Goal: Task Accomplishment & Management: Use online tool/utility

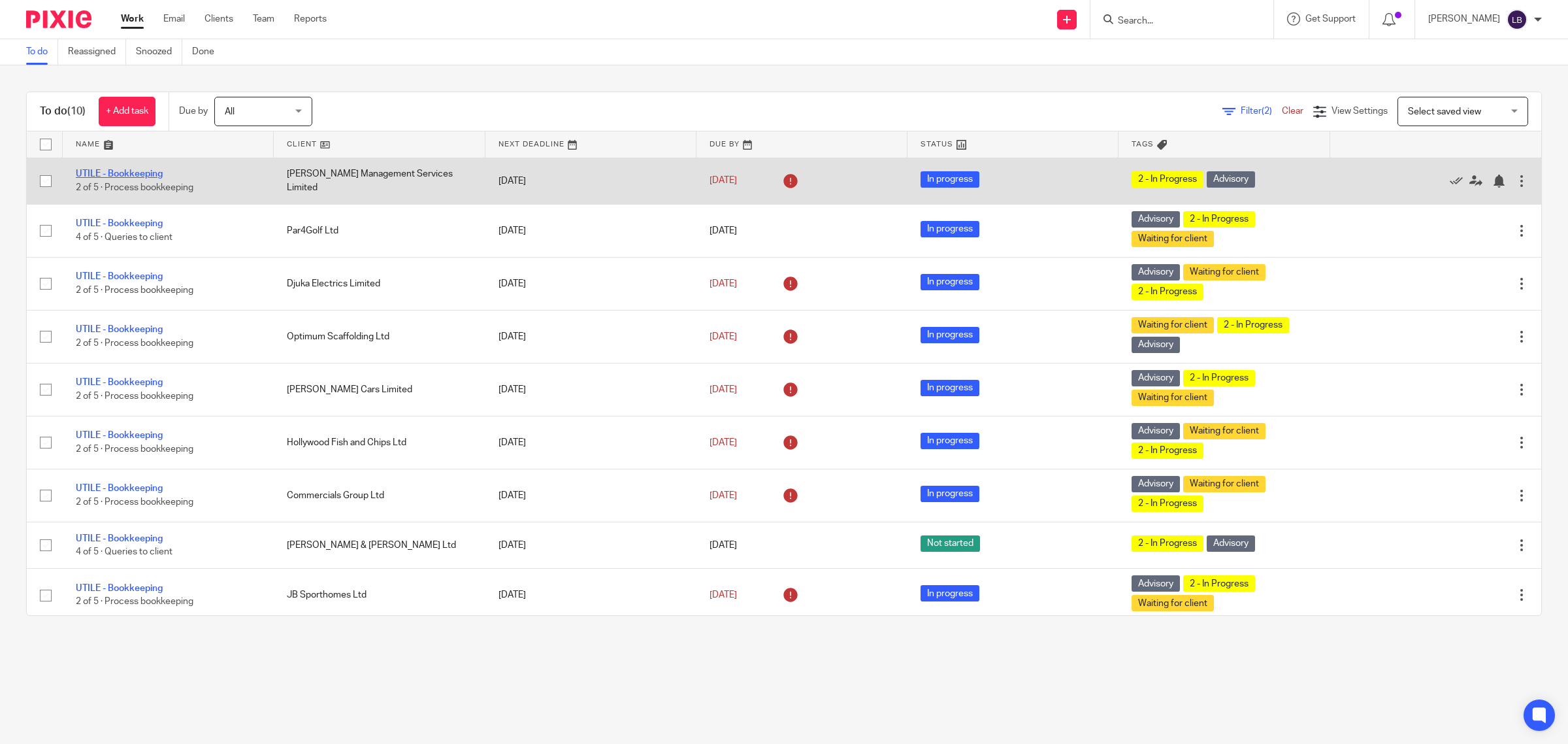
click at [150, 173] on link "UTILE - Bookkeeping" at bounding box center [119, 173] width 87 height 9
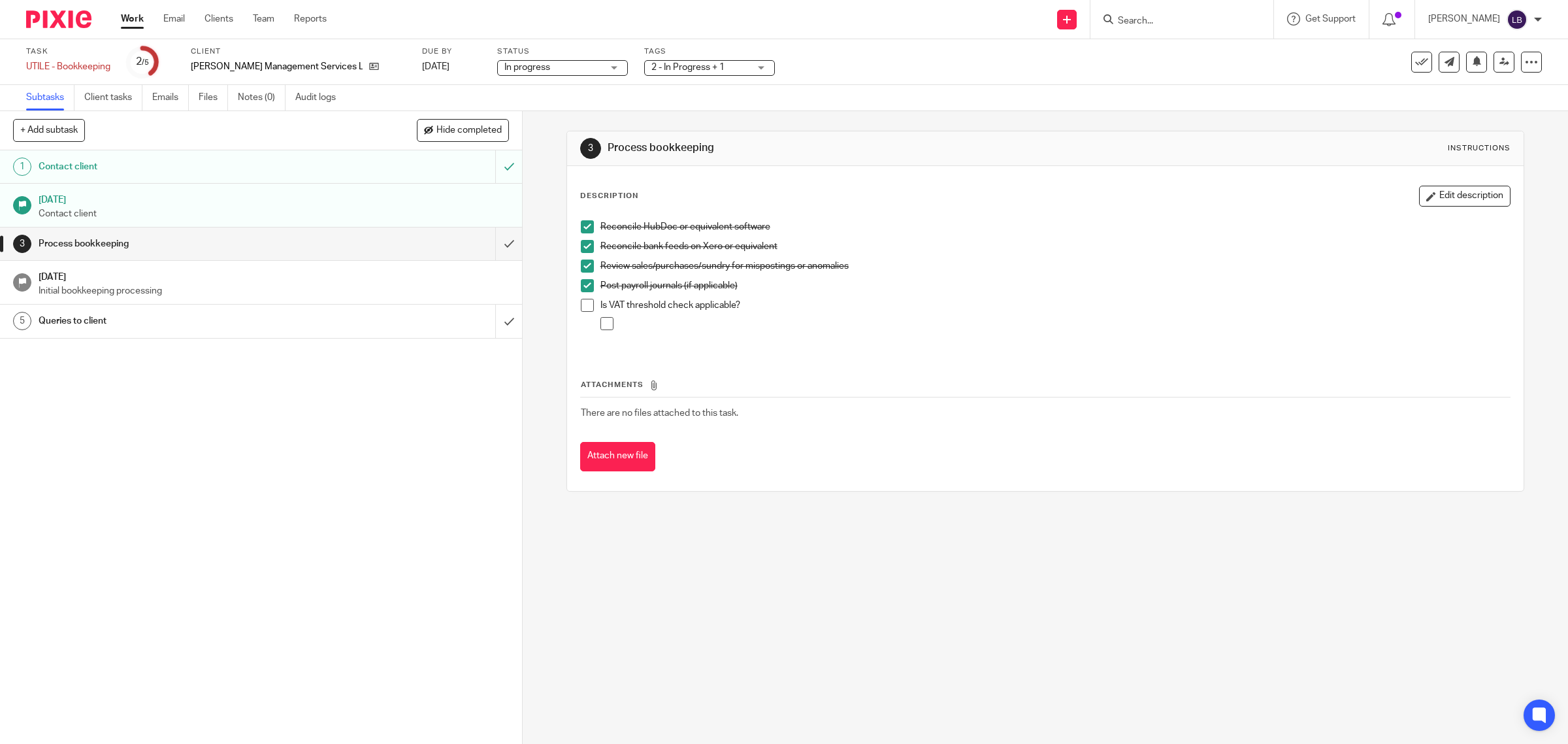
click at [366, 242] on div "Process bookkeeping" at bounding box center [260, 243] width 444 height 20
click at [582, 304] on span at bounding box center [586, 304] width 13 height 13
click at [603, 324] on span at bounding box center [606, 323] width 13 height 13
click at [494, 241] on input "submit" at bounding box center [261, 244] width 522 height 32
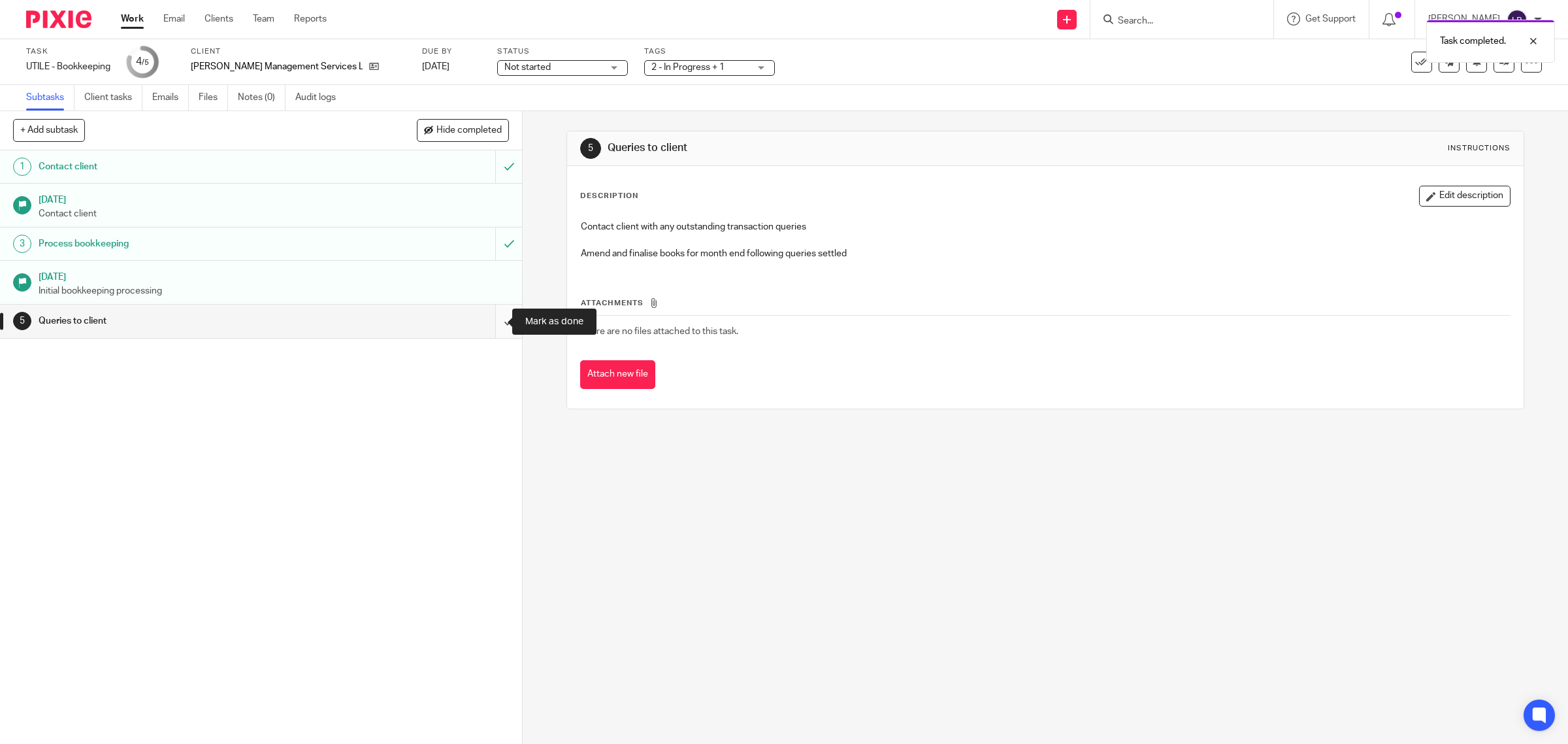
click at [490, 321] on input "submit" at bounding box center [261, 321] width 522 height 32
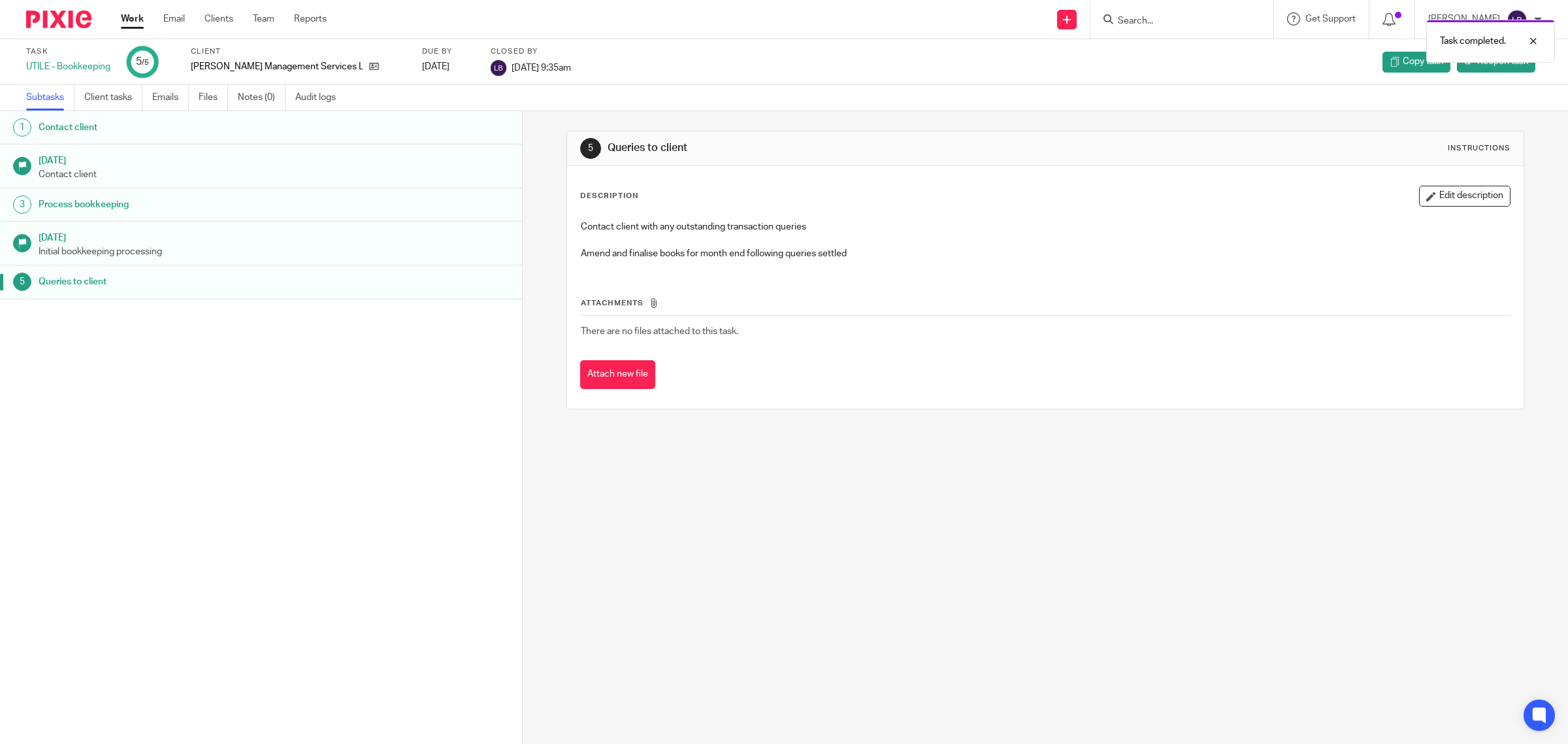
click at [128, 20] on link "Work" at bounding box center [132, 19] width 23 height 13
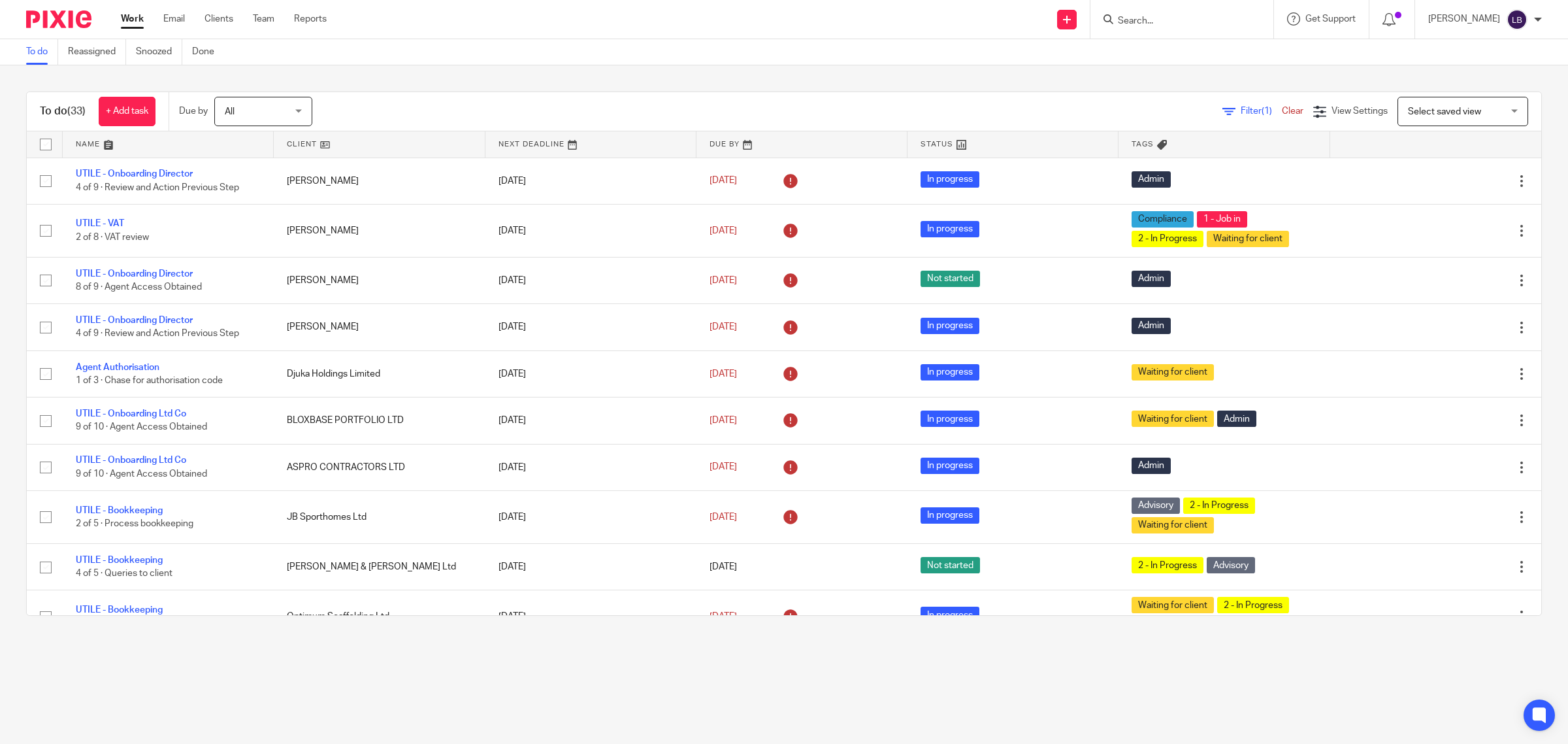
click at [1148, 21] on input "Search" at bounding box center [1175, 21] width 117 height 12
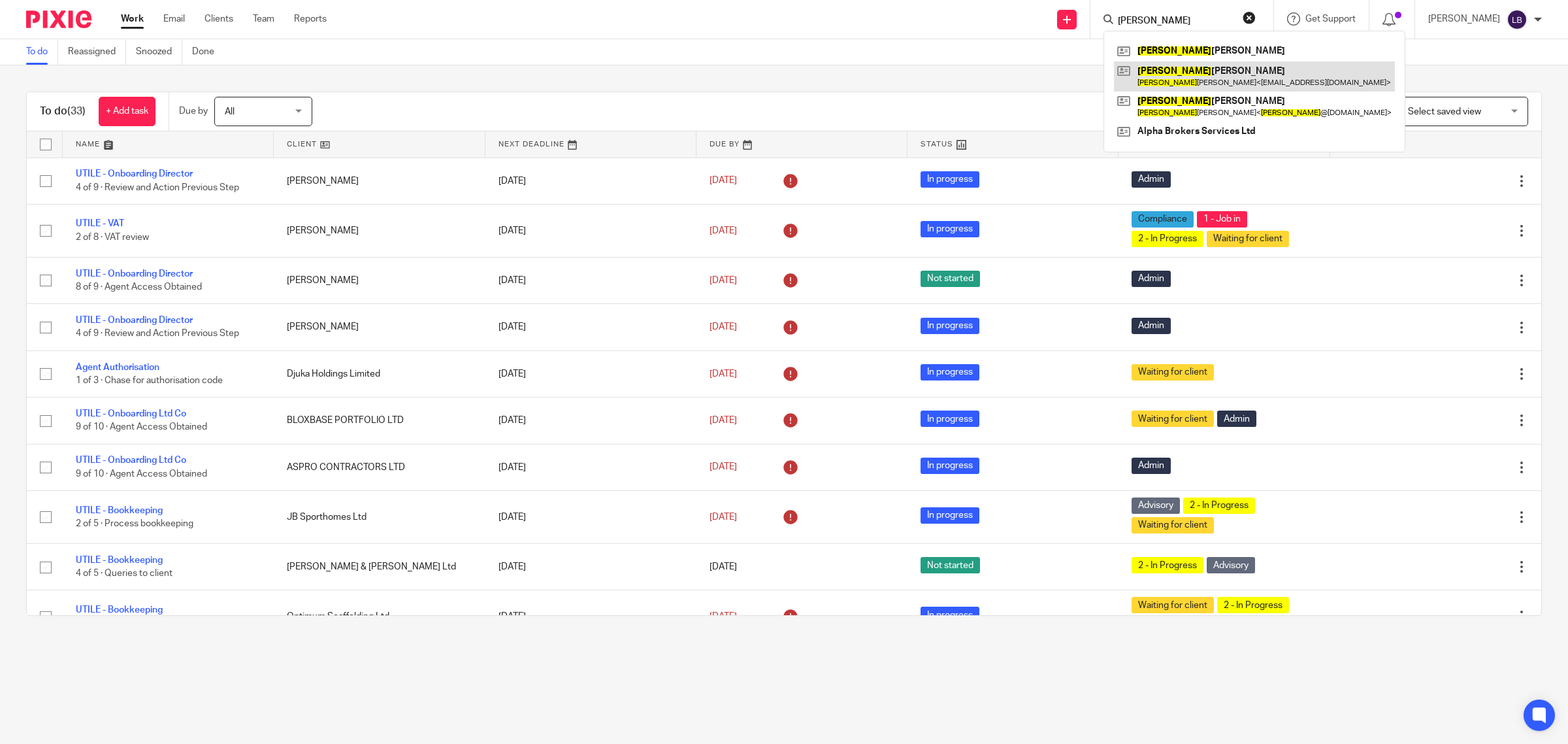
type input "darren"
click at [1180, 72] on link at bounding box center [1254, 76] width 281 height 30
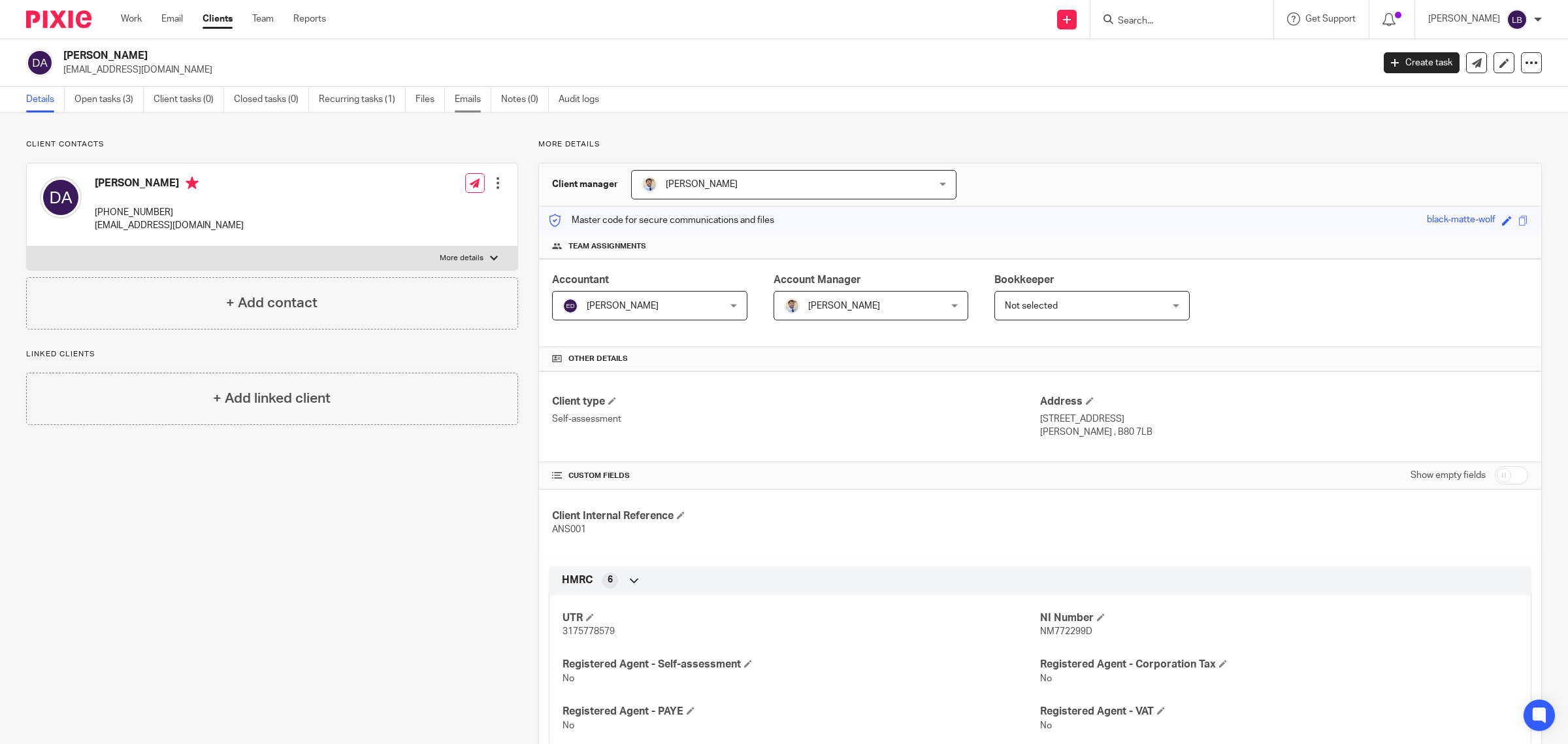
click at [473, 99] on link "Emails" at bounding box center [473, 99] width 37 height 26
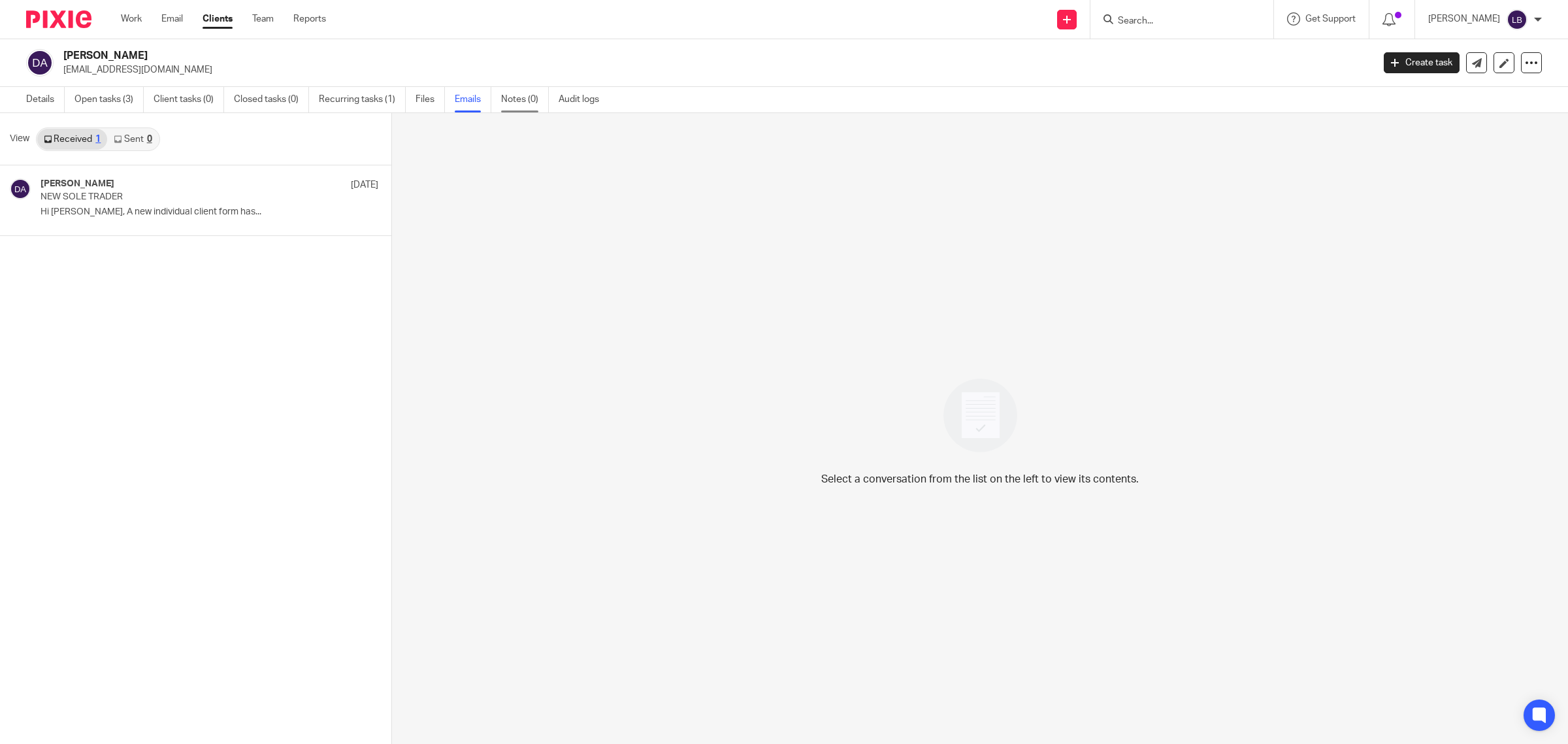
click at [528, 96] on link "Notes (0)" at bounding box center [525, 99] width 48 height 26
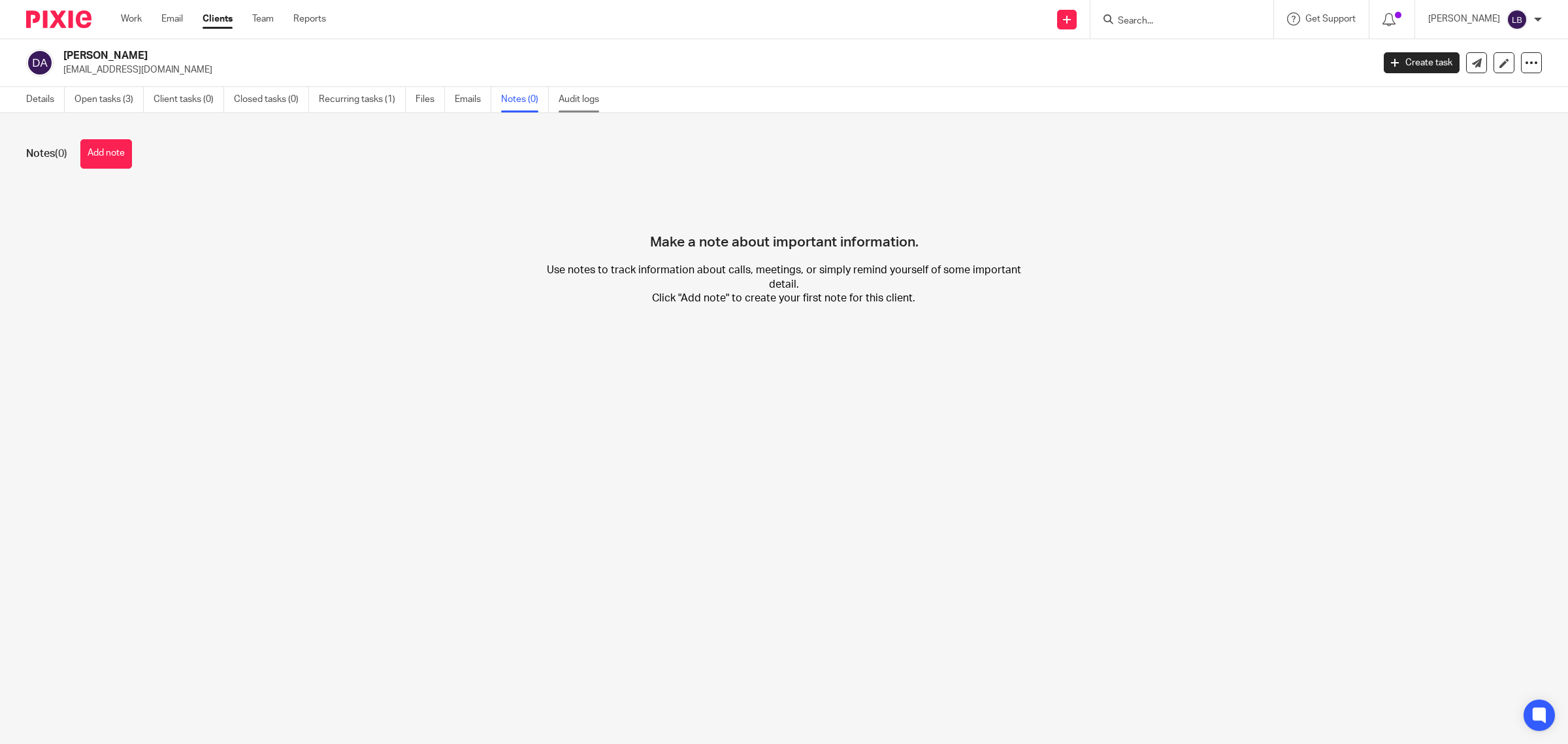
click at [576, 97] on link "Audit logs" at bounding box center [583, 99] width 50 height 26
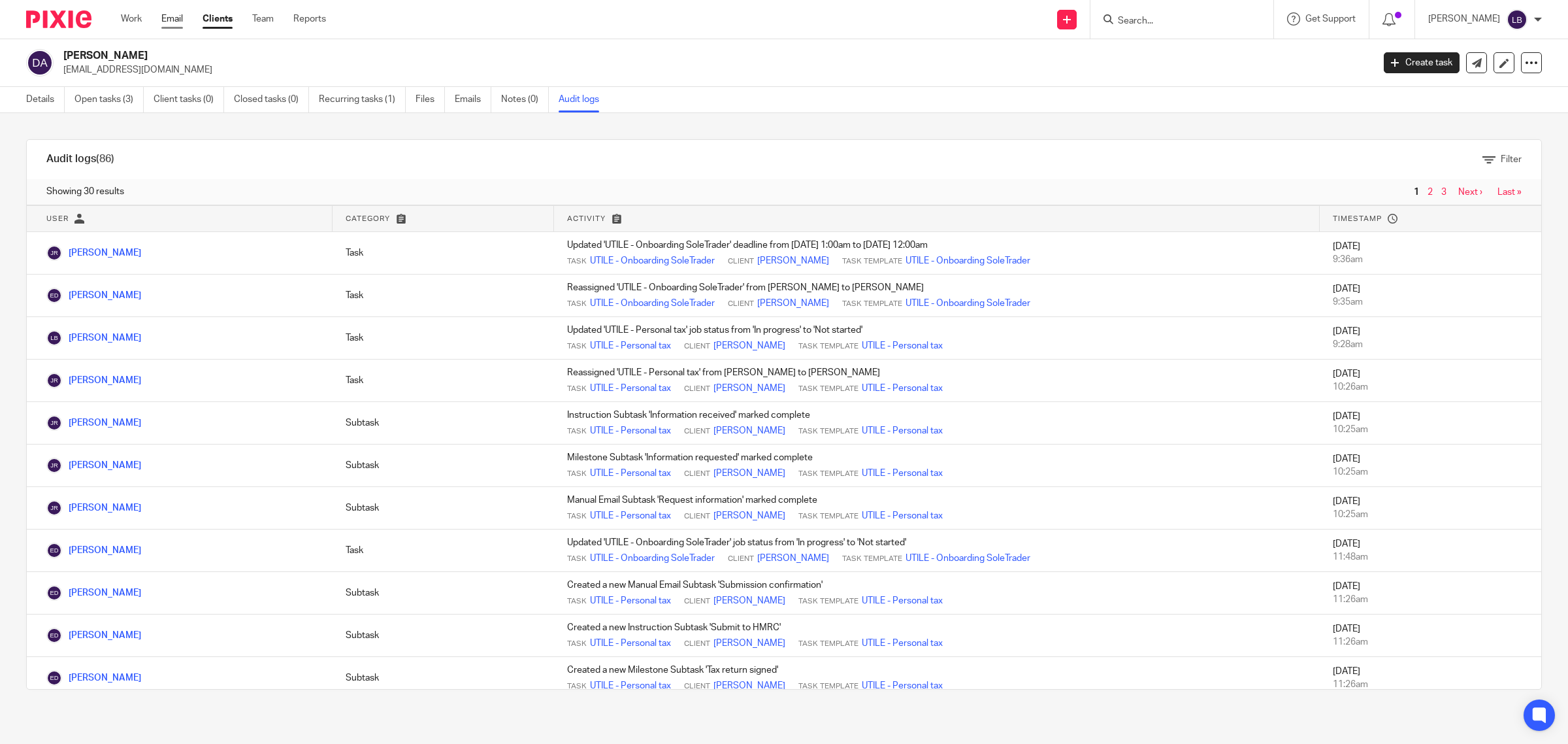
click at [182, 19] on link "Email" at bounding box center [172, 19] width 21 height 13
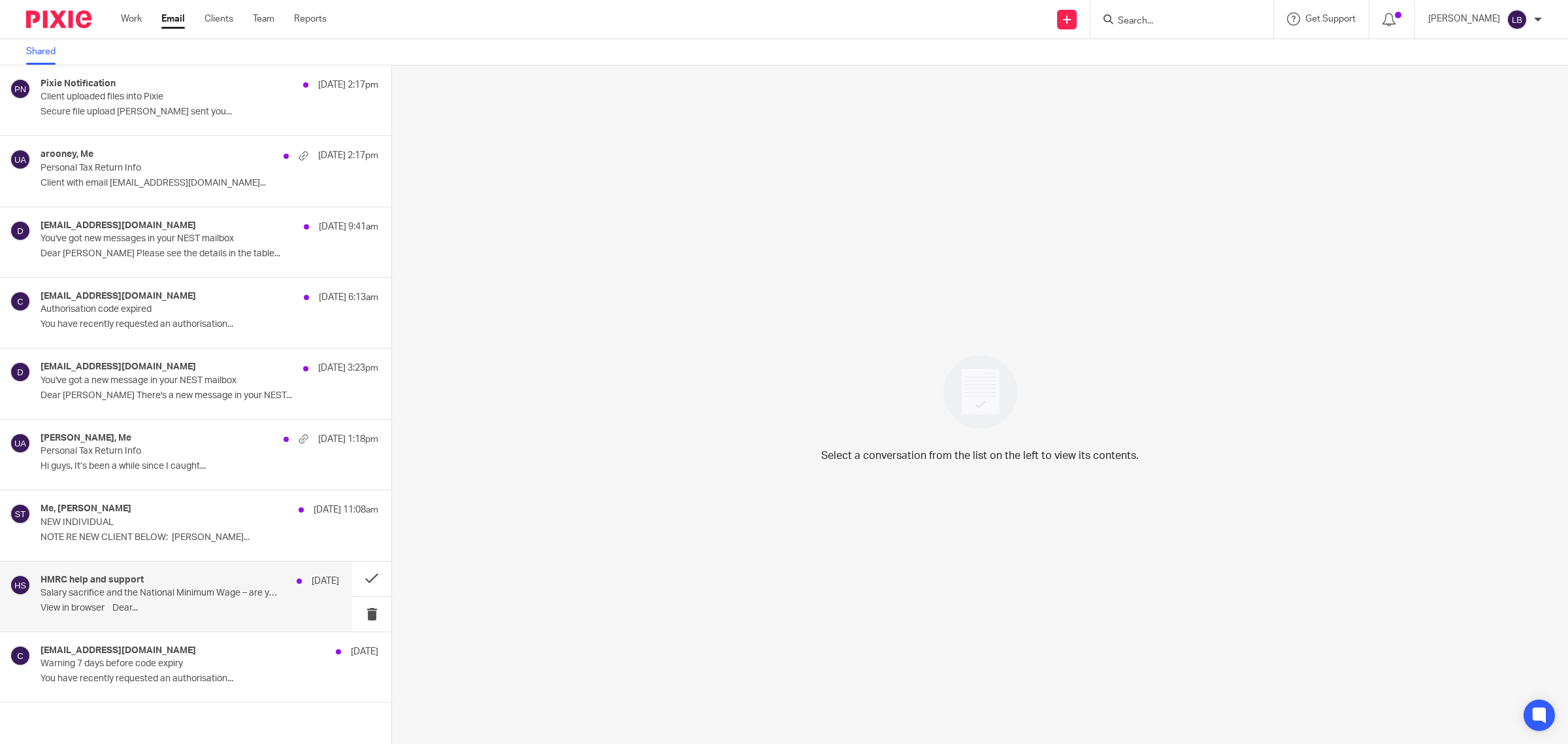
click at [150, 597] on p "Salary sacrifice and the National Minimum Wage – are you getting it right?" at bounding box center [160, 593] width 239 height 11
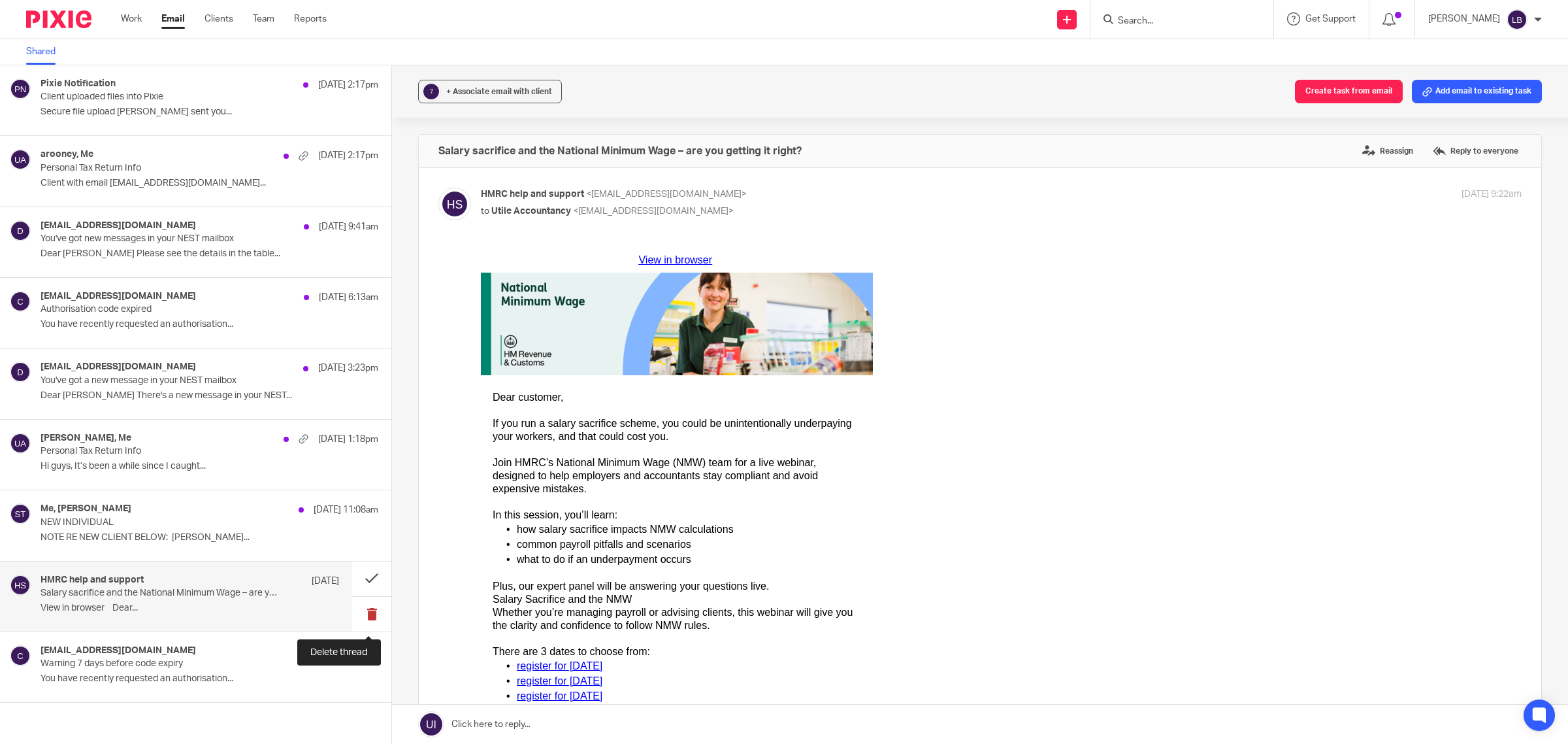
click at [367, 612] on button at bounding box center [371, 614] width 39 height 35
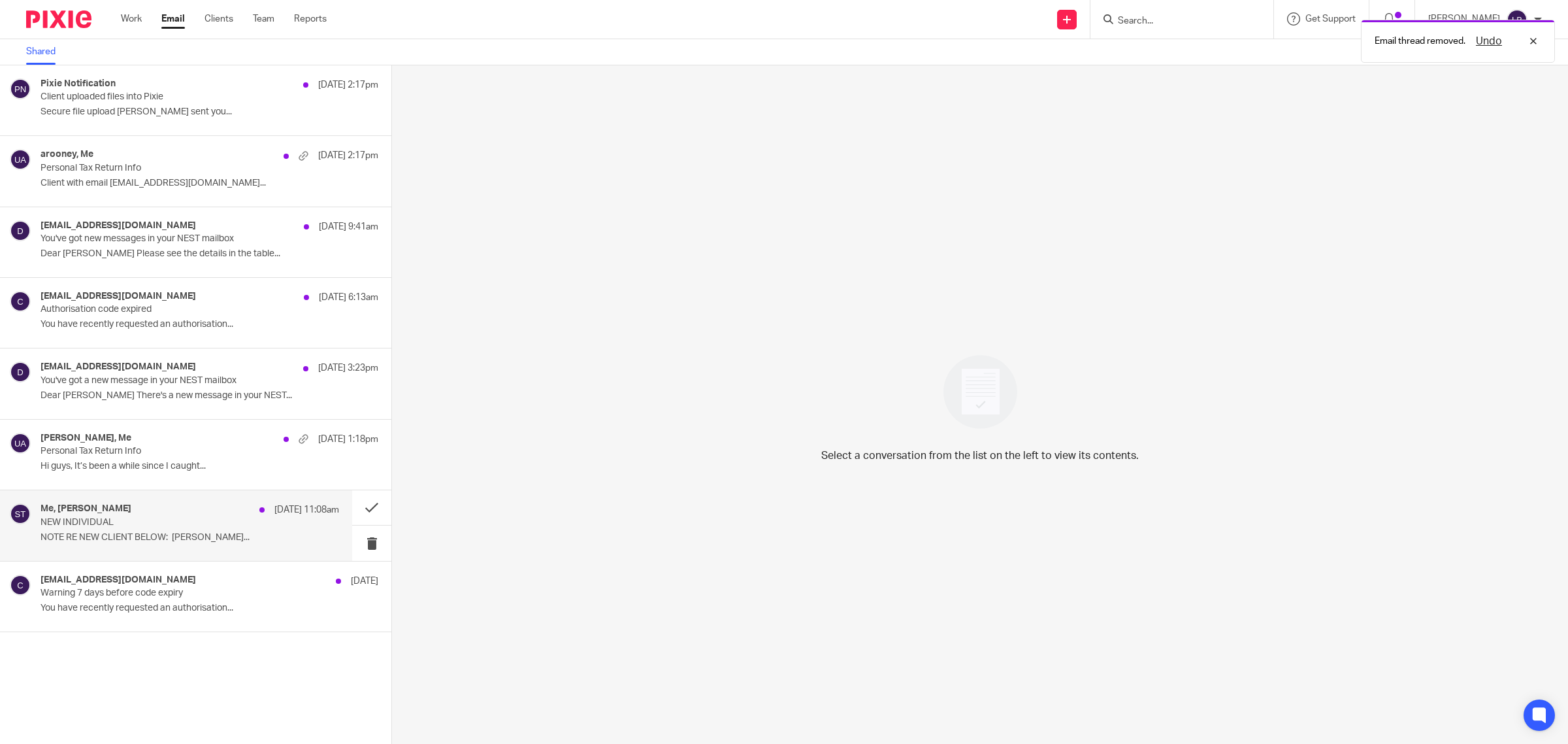
click at [204, 513] on div "Me, Sam Taylor 10 Oct 11:08am" at bounding box center [190, 509] width 298 height 13
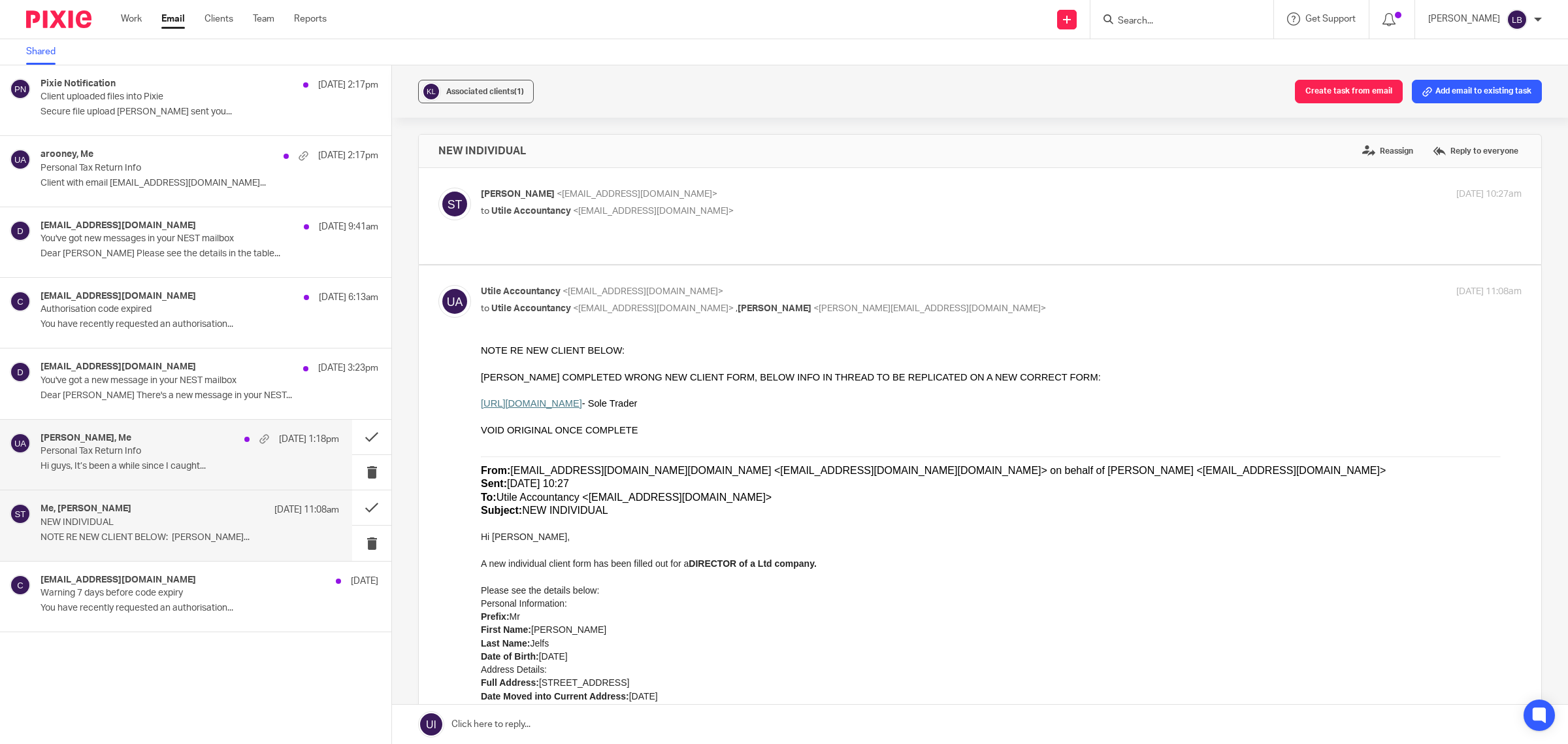
click at [136, 443] on div "Jordan Adams, Me 10 Oct 1:18pm" at bounding box center [190, 439] width 298 height 13
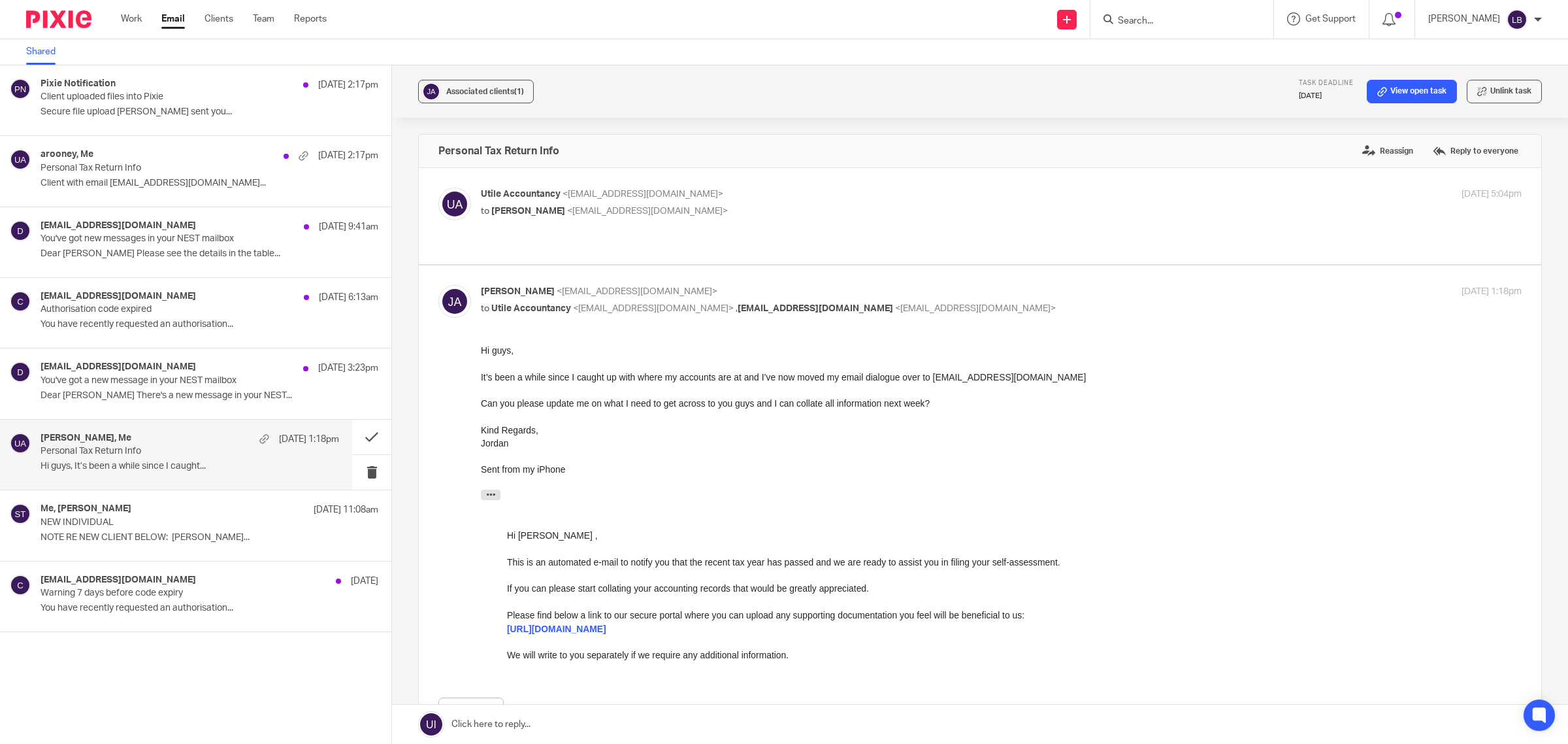
click at [752, 214] on p "to Jordan Adams <jordan_adams6@hotmail.co.uk>" at bounding box center [828, 212] width 693 height 14
checkbox input "true"
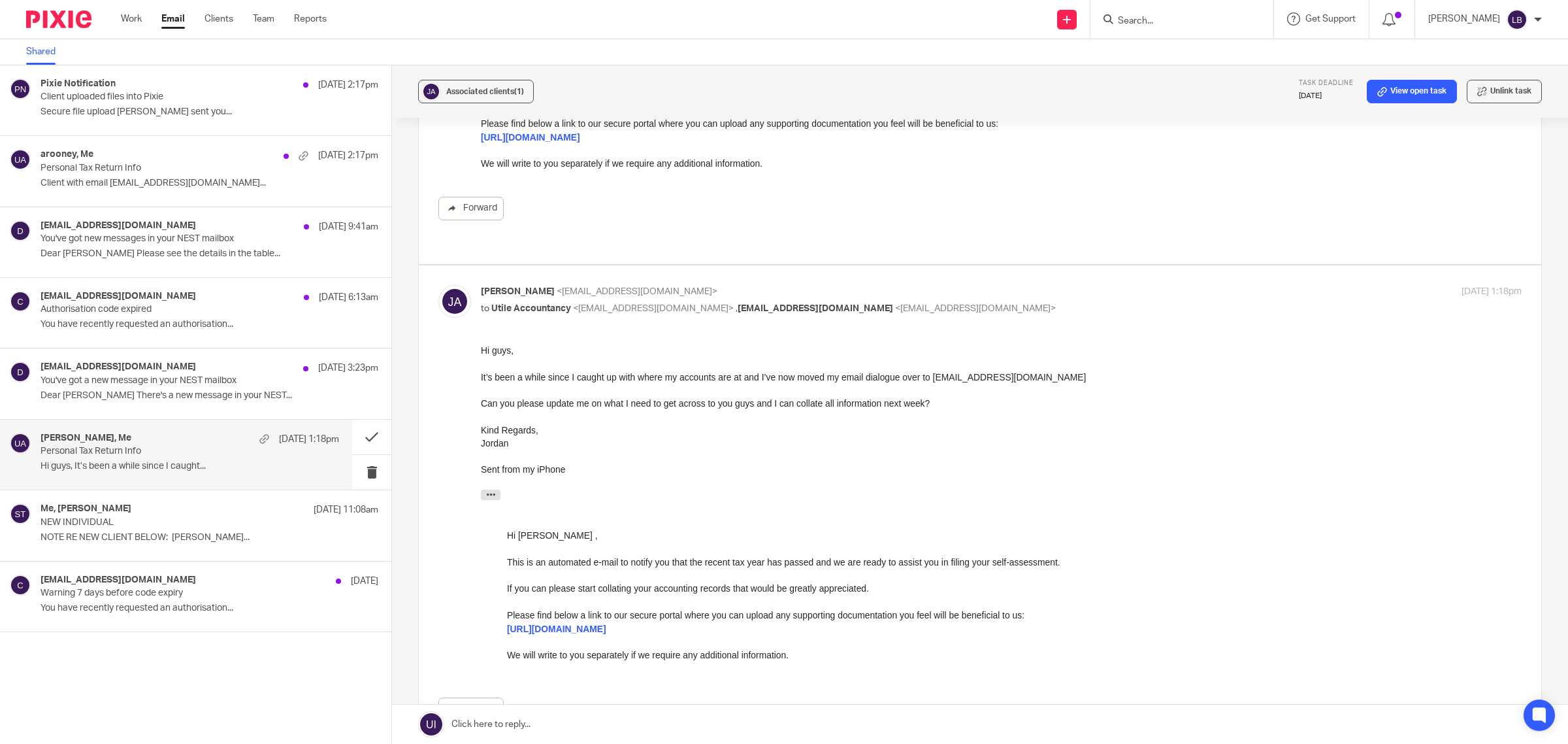
scroll to position [245, 0]
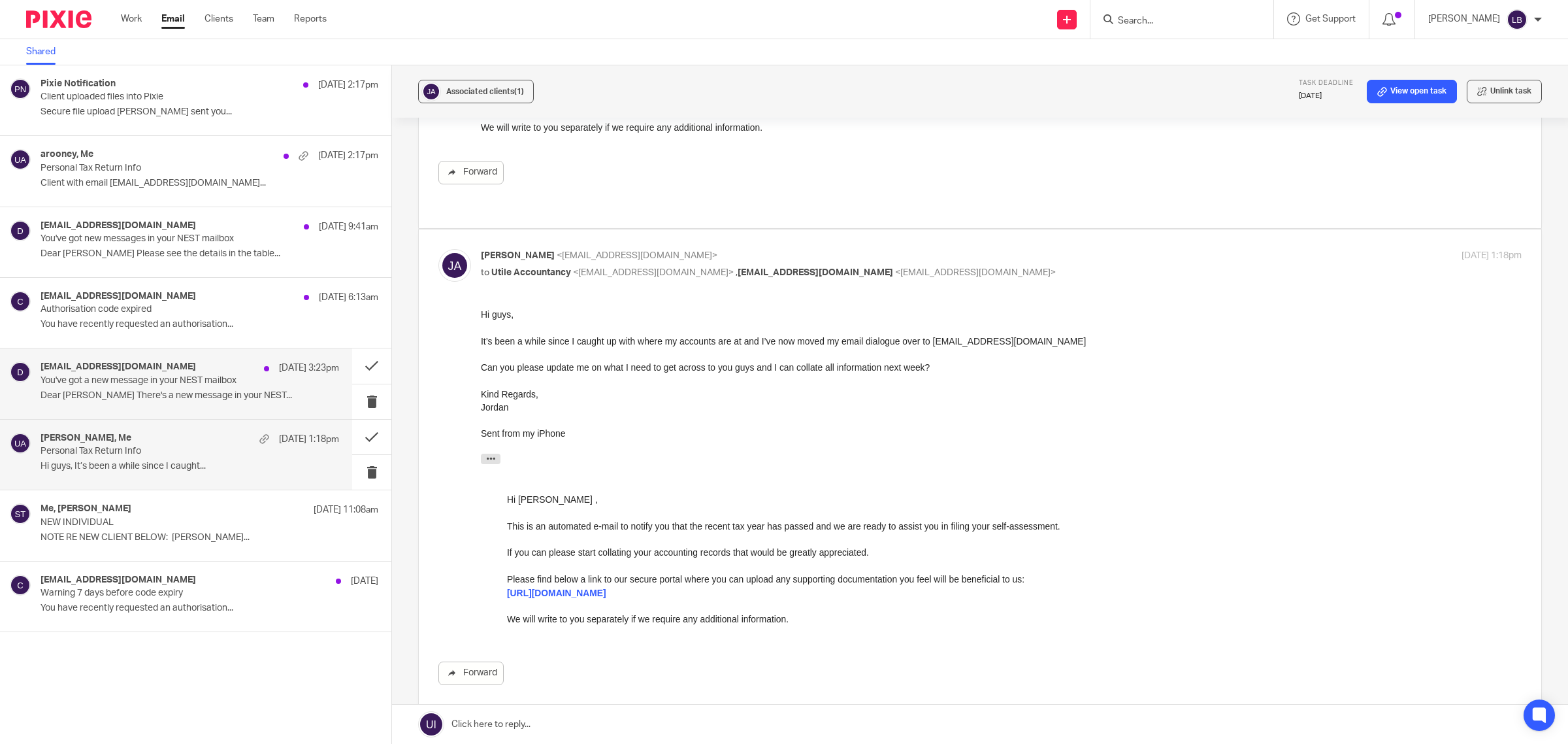
click at [162, 384] on p "You've got a new message in your NEST mailbox" at bounding box center [160, 380] width 239 height 11
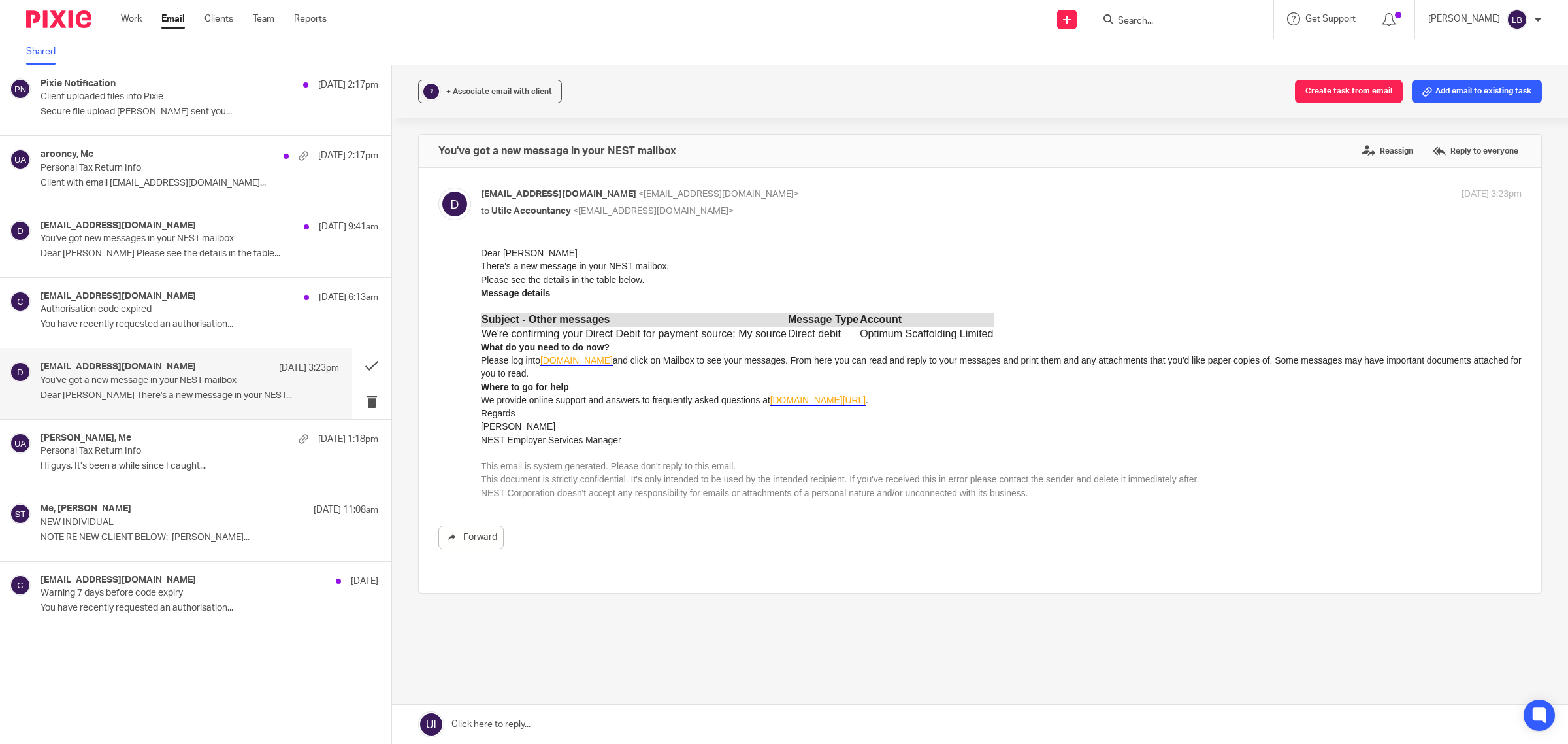
scroll to position [0, 0]
click at [196, 170] on p "Personal Tax Return Info" at bounding box center [160, 168] width 239 height 11
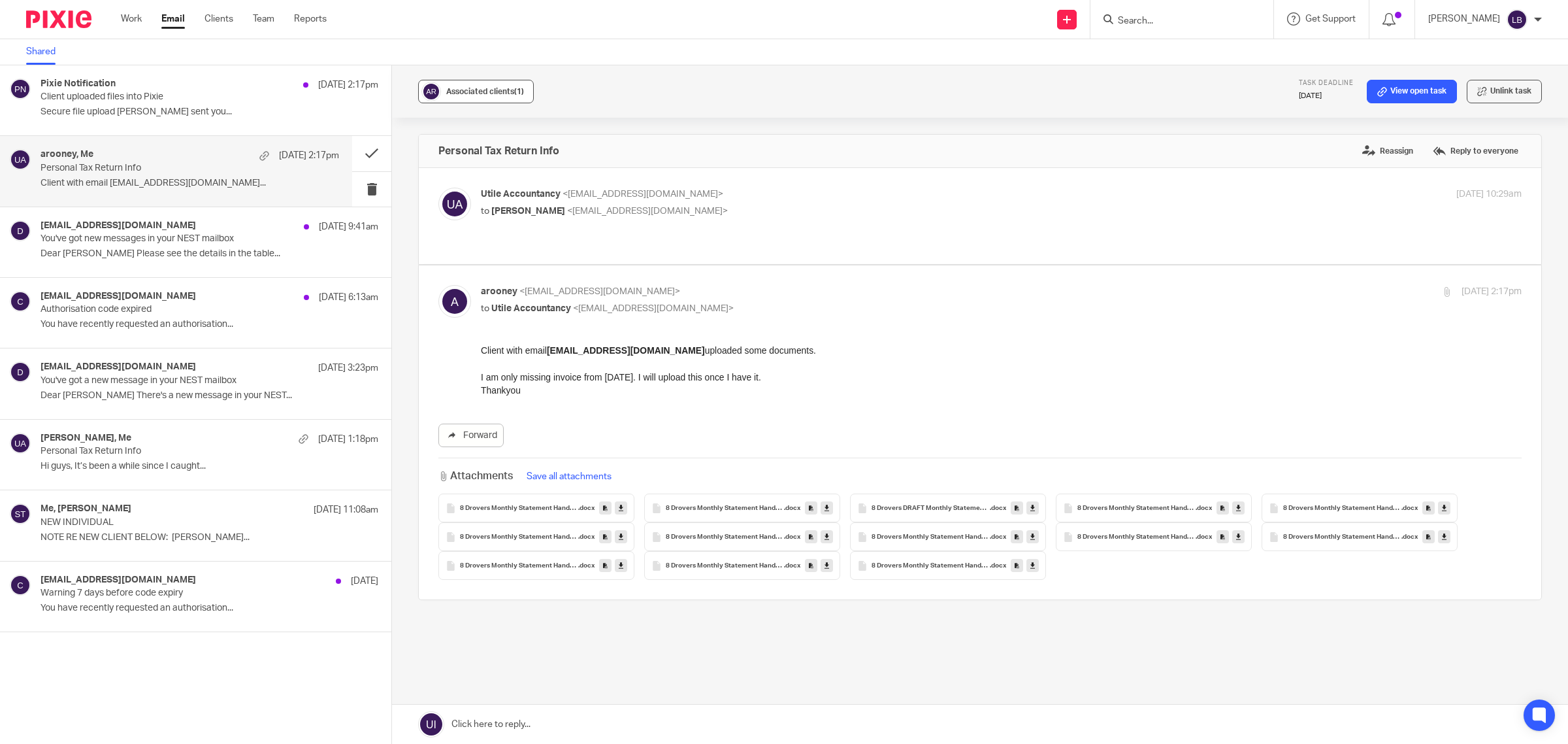
click at [499, 88] on span "Associated clients (1)" at bounding box center [484, 91] width 77 height 8
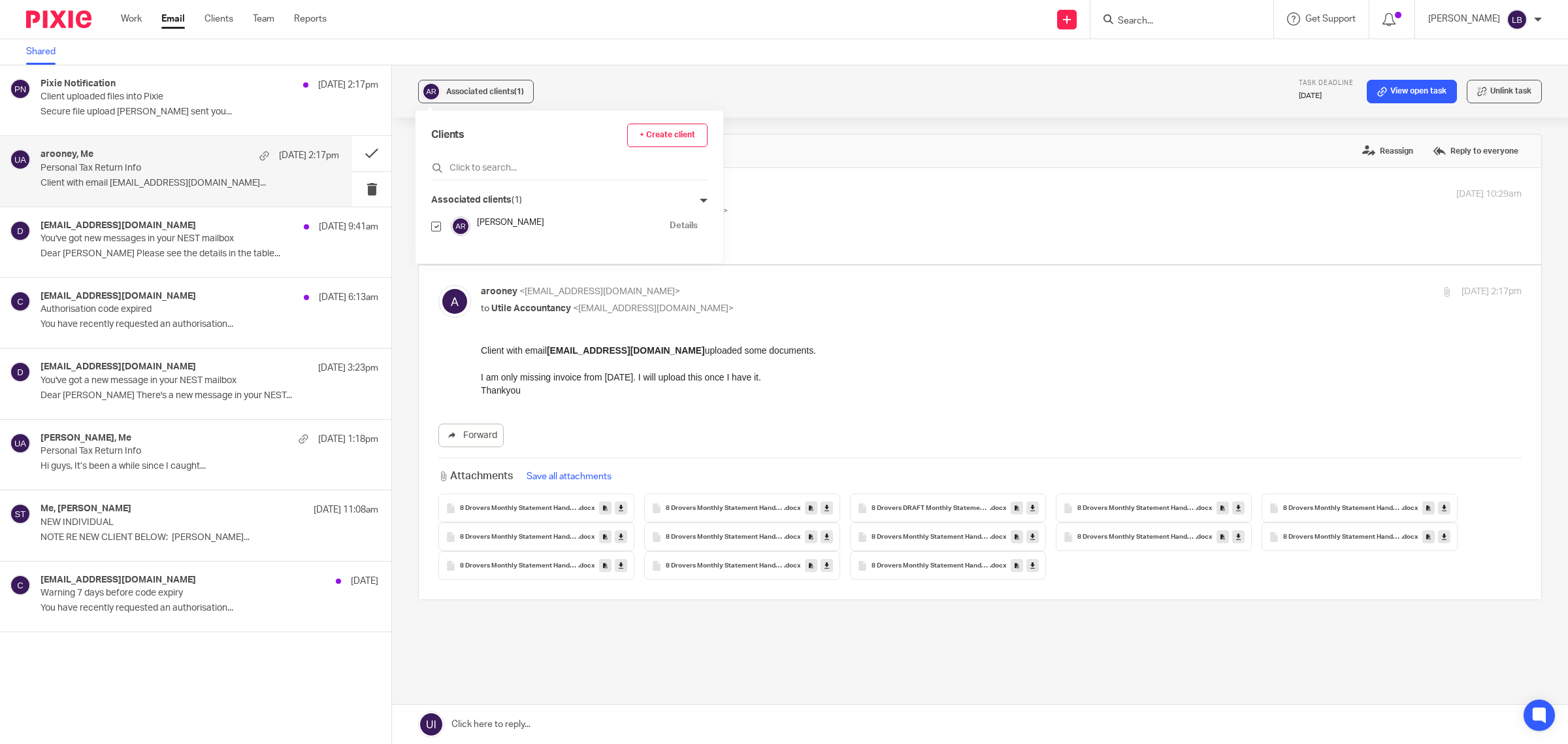
click at [985, 302] on p "to Utile Accountancy <info@utileaccountancy.co.uk>" at bounding box center [828, 309] width 693 height 14
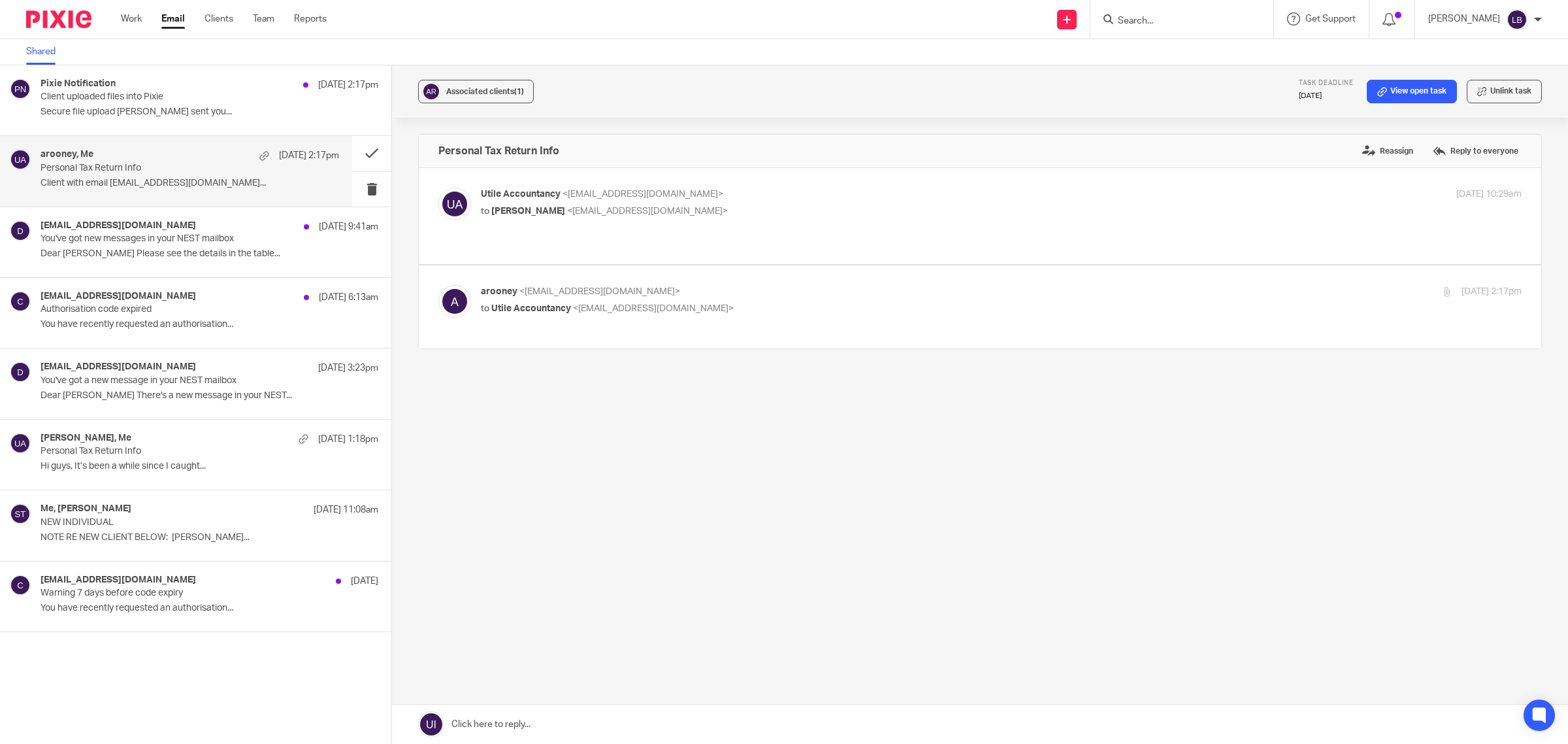
click at [761, 302] on p "to Utile Accountancy <info@utileaccountancy.co.uk>" at bounding box center [828, 309] width 693 height 14
checkbox input "true"
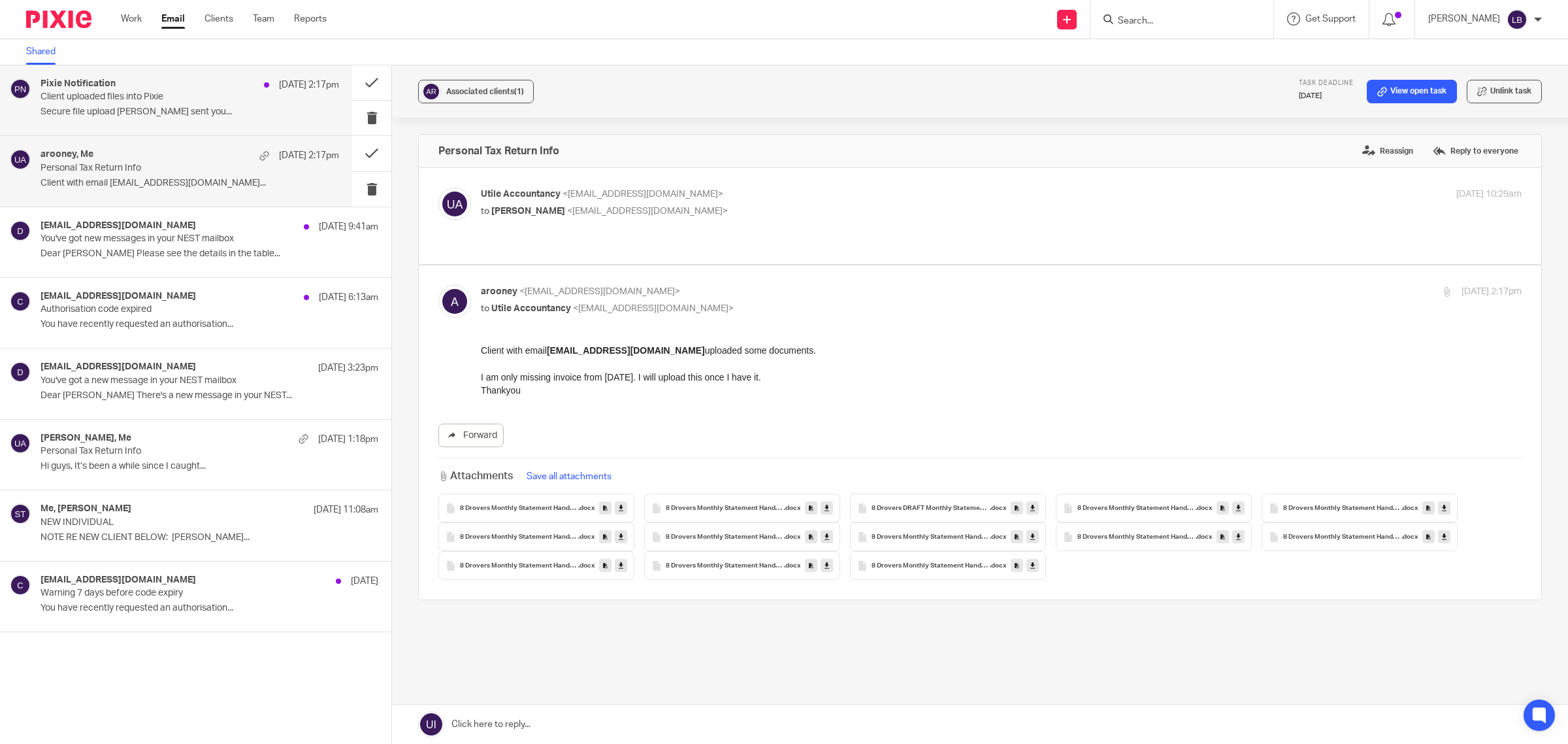
click at [151, 99] on p "Client uploaded files into Pixie" at bounding box center [160, 97] width 239 height 11
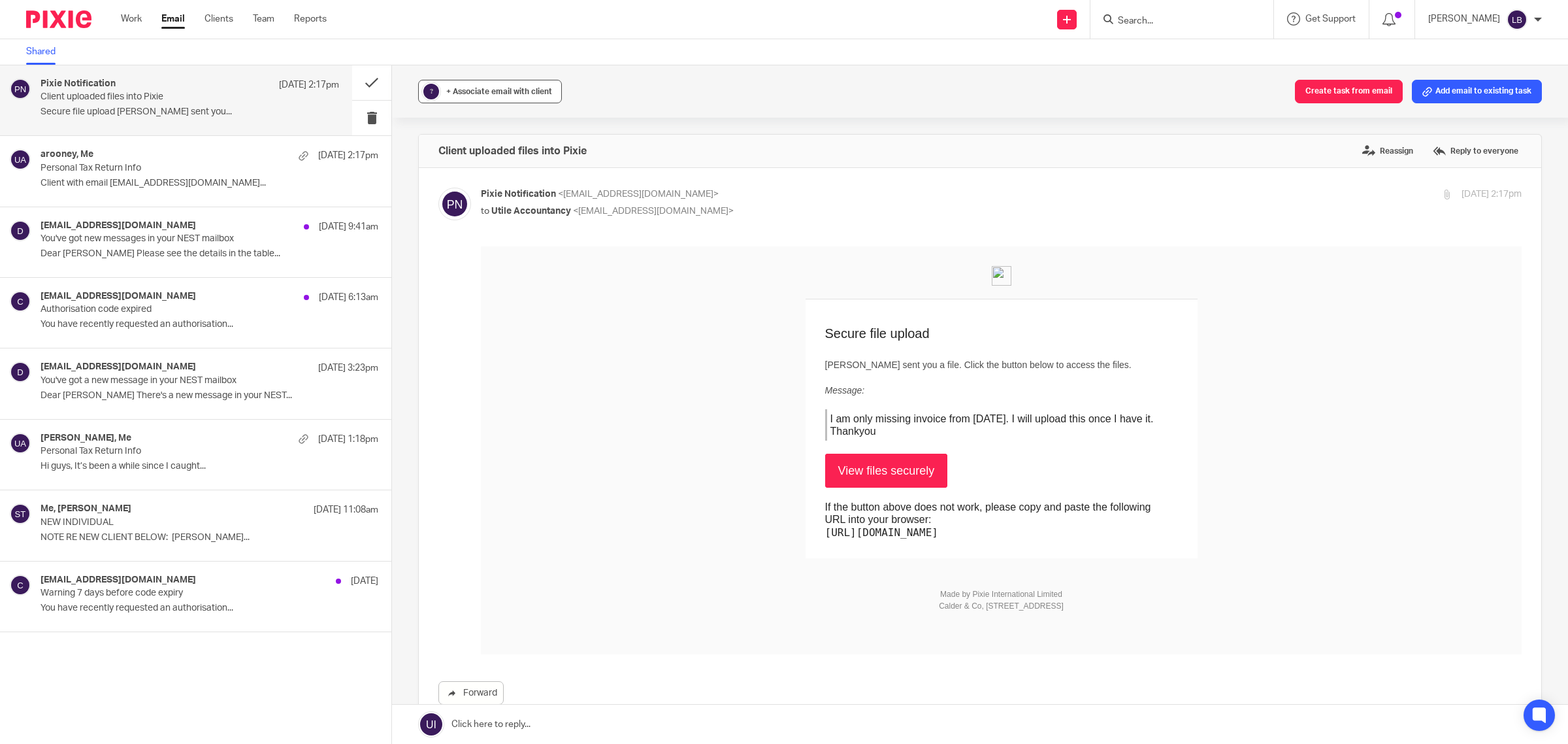
click at [490, 94] on span "+ Associate email with client" at bounding box center [499, 91] width 106 height 8
click at [472, 165] on input "text" at bounding box center [569, 168] width 276 height 13
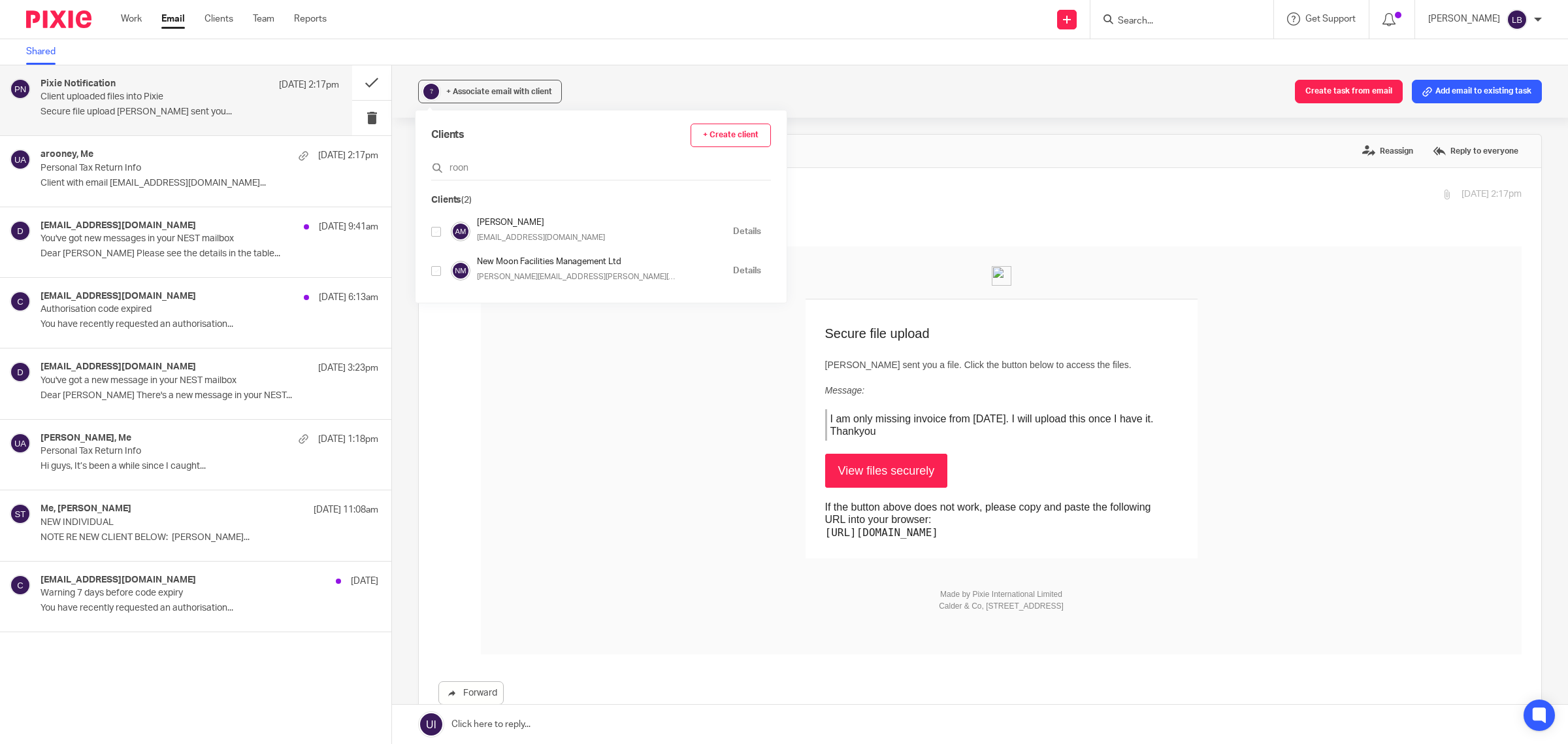
type input "roon"
click at [438, 233] on input "checkbox" at bounding box center [436, 232] width 10 height 10
checkbox input "true"
click at [629, 329] on td "Secure file upload Anna-Marie Rooney sent you a file. Click the button below to…" at bounding box center [1001, 429] width 1041 height 258
click at [815, 157] on div "Client uploaded files into Pixie Reassign Reply to everyone" at bounding box center [980, 151] width 1123 height 32
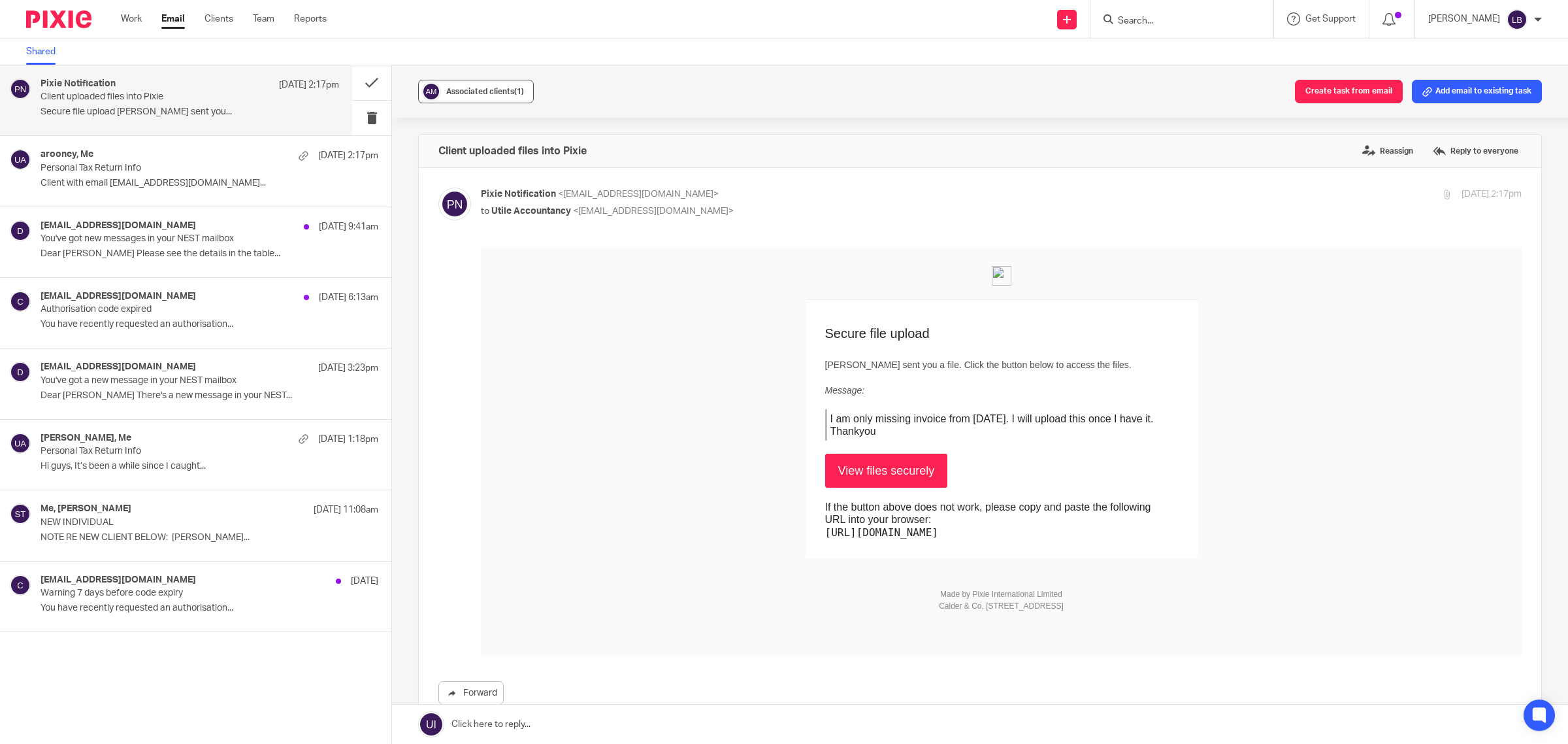
click at [514, 93] on span "(1)" at bounding box center [519, 91] width 10 height 8
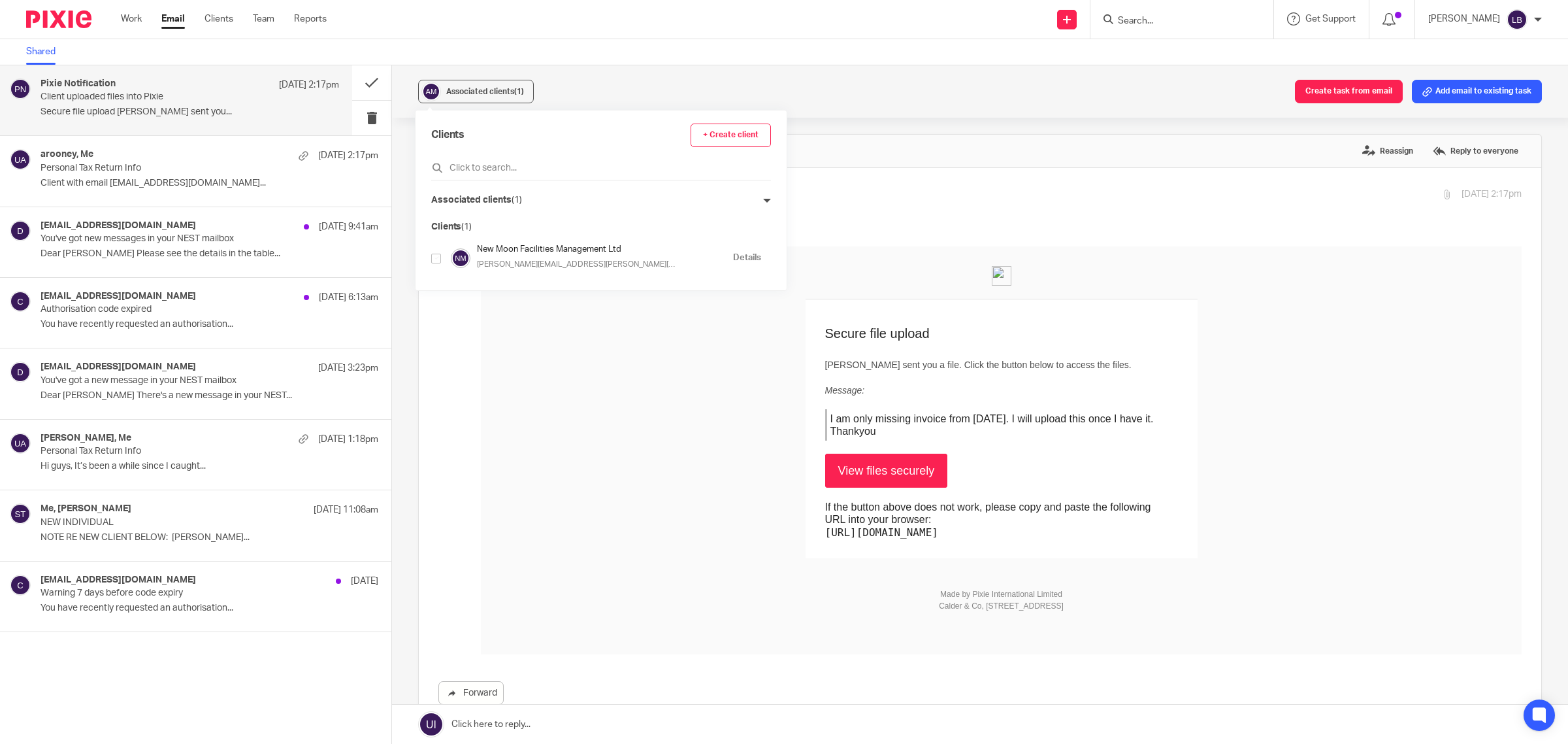
click at [482, 202] on p "Associated clients (1)" at bounding box center [476, 201] width 90 height 14
click at [763, 200] on icon at bounding box center [767, 200] width 8 height 8
click at [648, 391] on td "Secure file upload Anna-Marie Rooney sent you a file. Click the button below to…" at bounding box center [1001, 429] width 1041 height 258
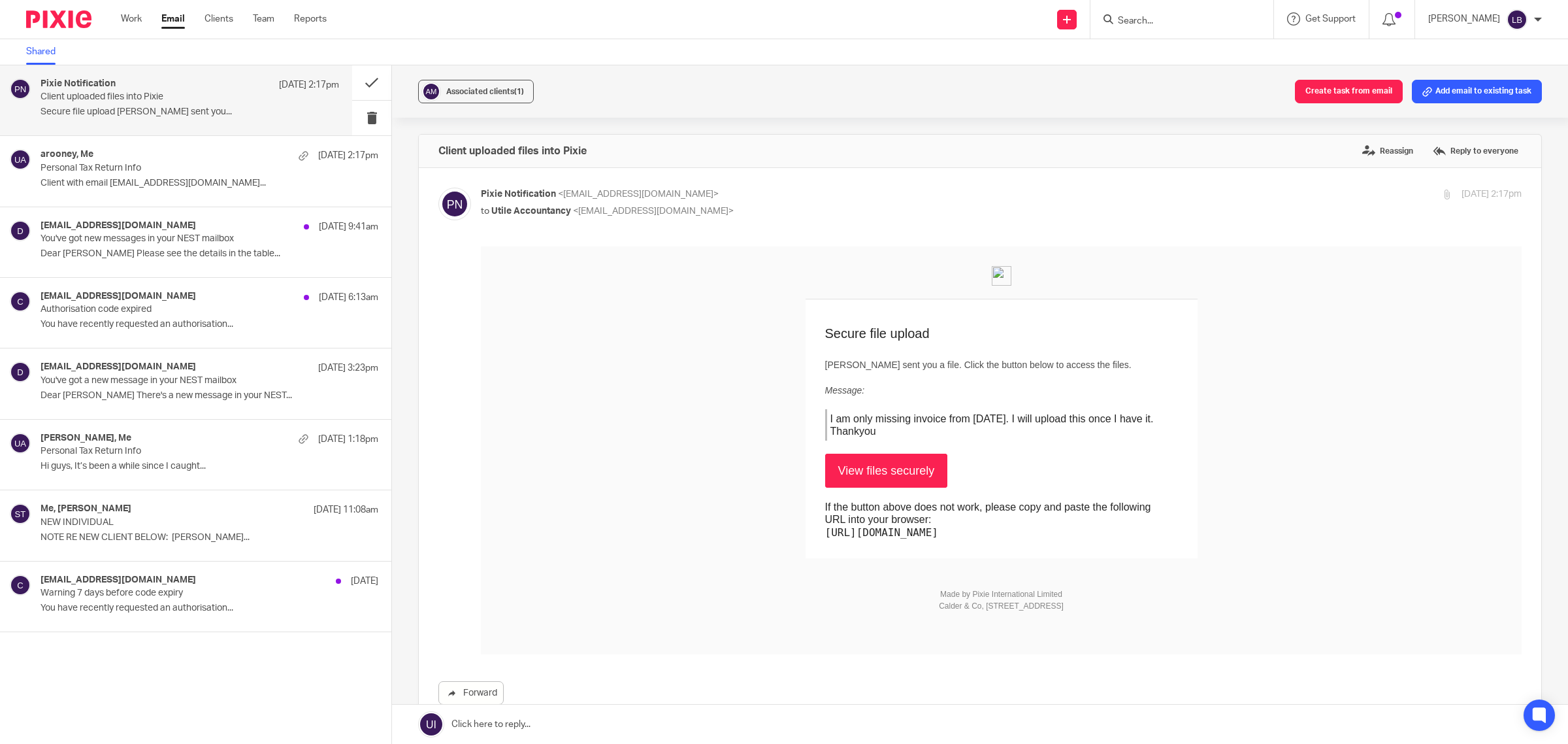
drag, startPoint x: 782, startPoint y: 163, endPoint x: 786, endPoint y: 151, distance: 12.6
click at [782, 158] on div "Client uploaded files into Pixie Reassign Reply to everyone" at bounding box center [980, 151] width 1123 height 32
click at [1470, 92] on button "Add email to existing task" at bounding box center [1476, 92] width 130 height 24
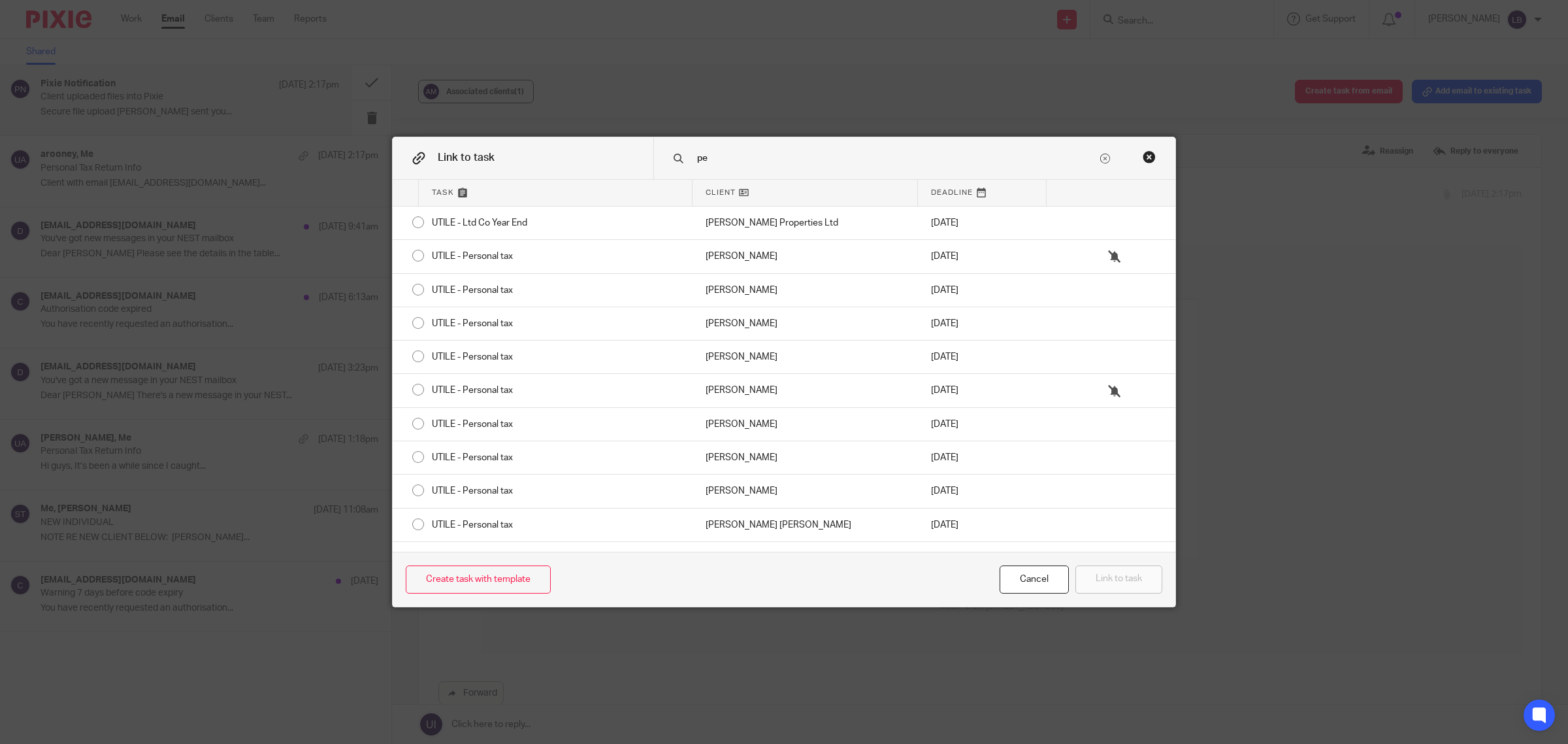
type input "p"
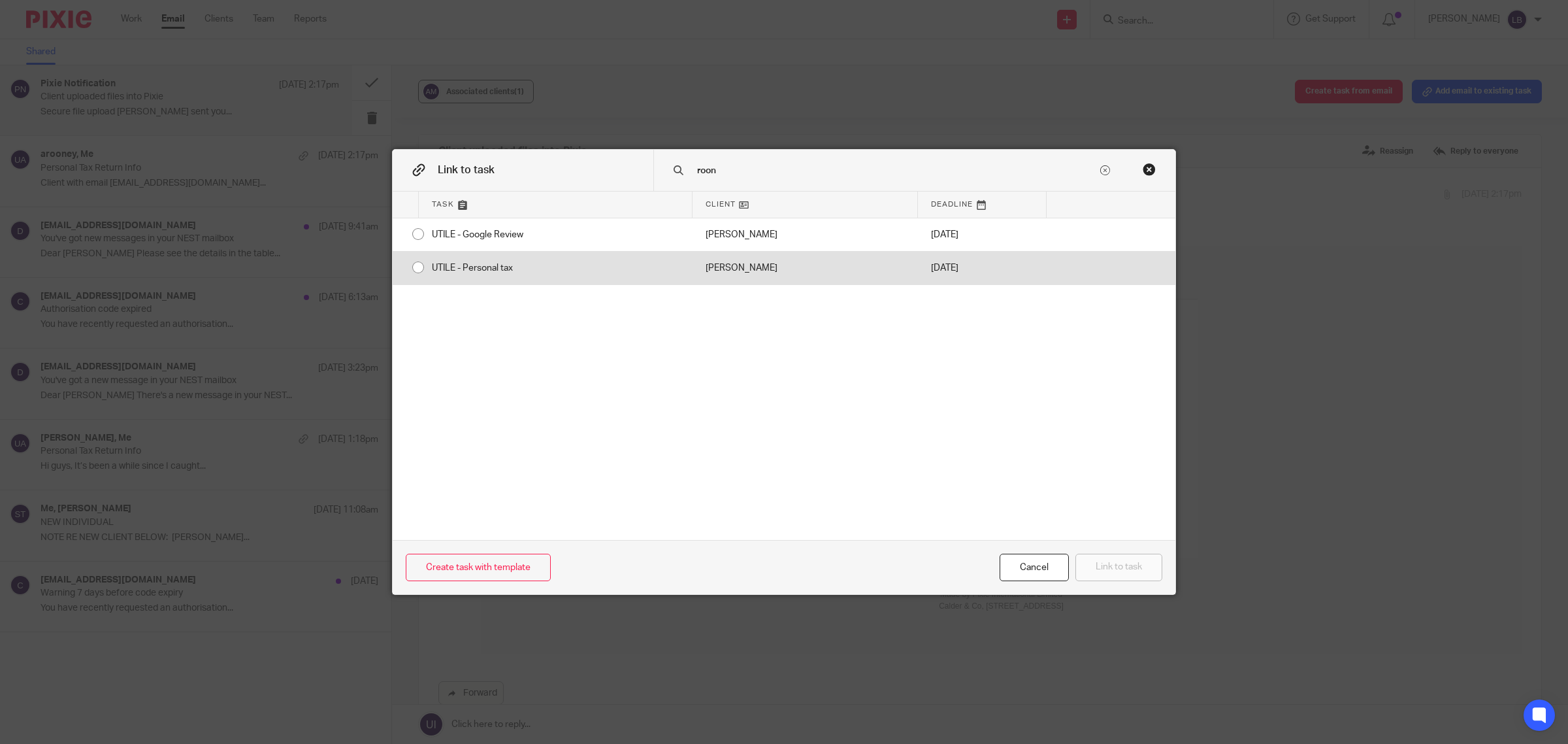
type input "roon"
click at [411, 265] on input "radio" at bounding box center [417, 267] width 25 height 25
radio input "false"
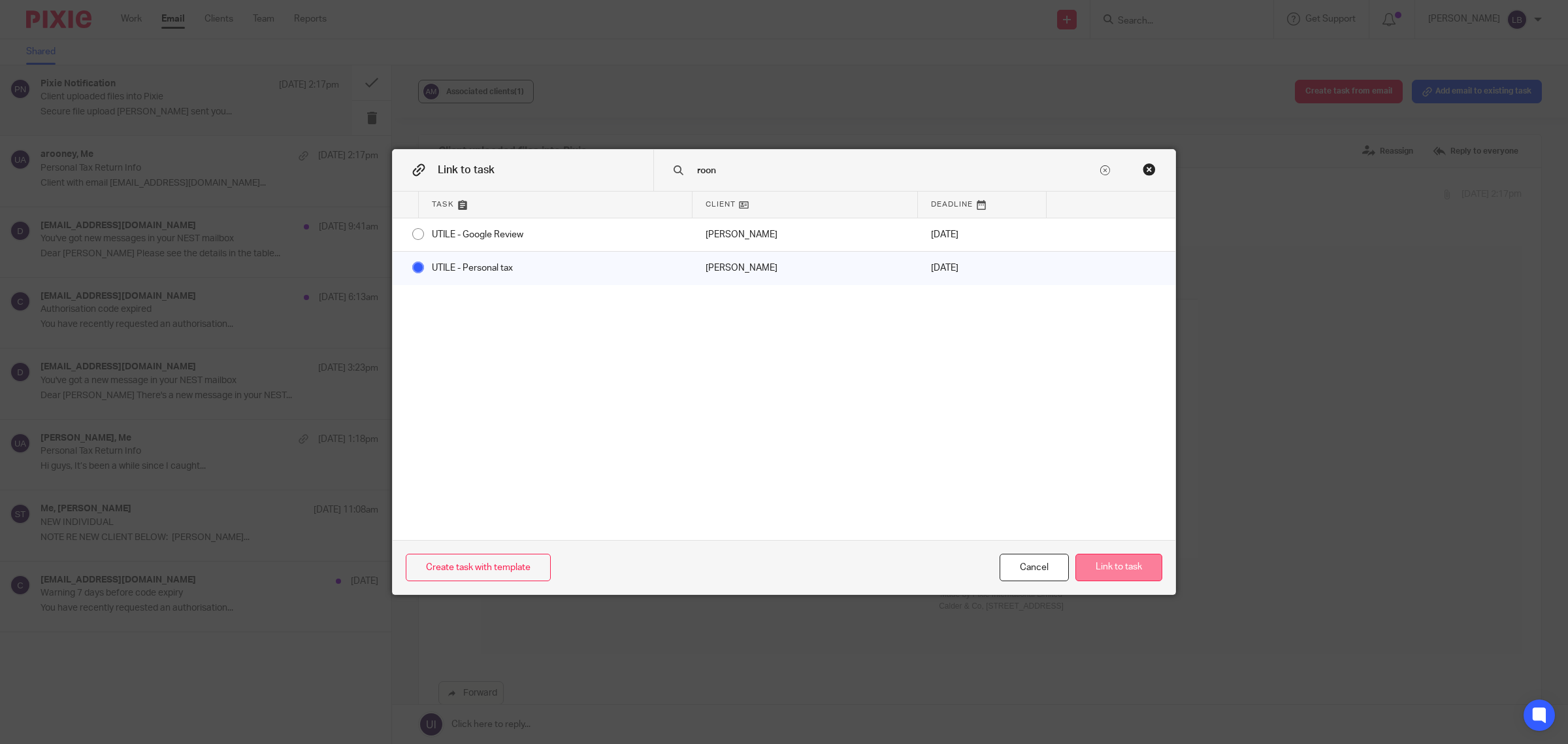
click at [1114, 564] on button "Link to task" at bounding box center [1118, 567] width 87 height 28
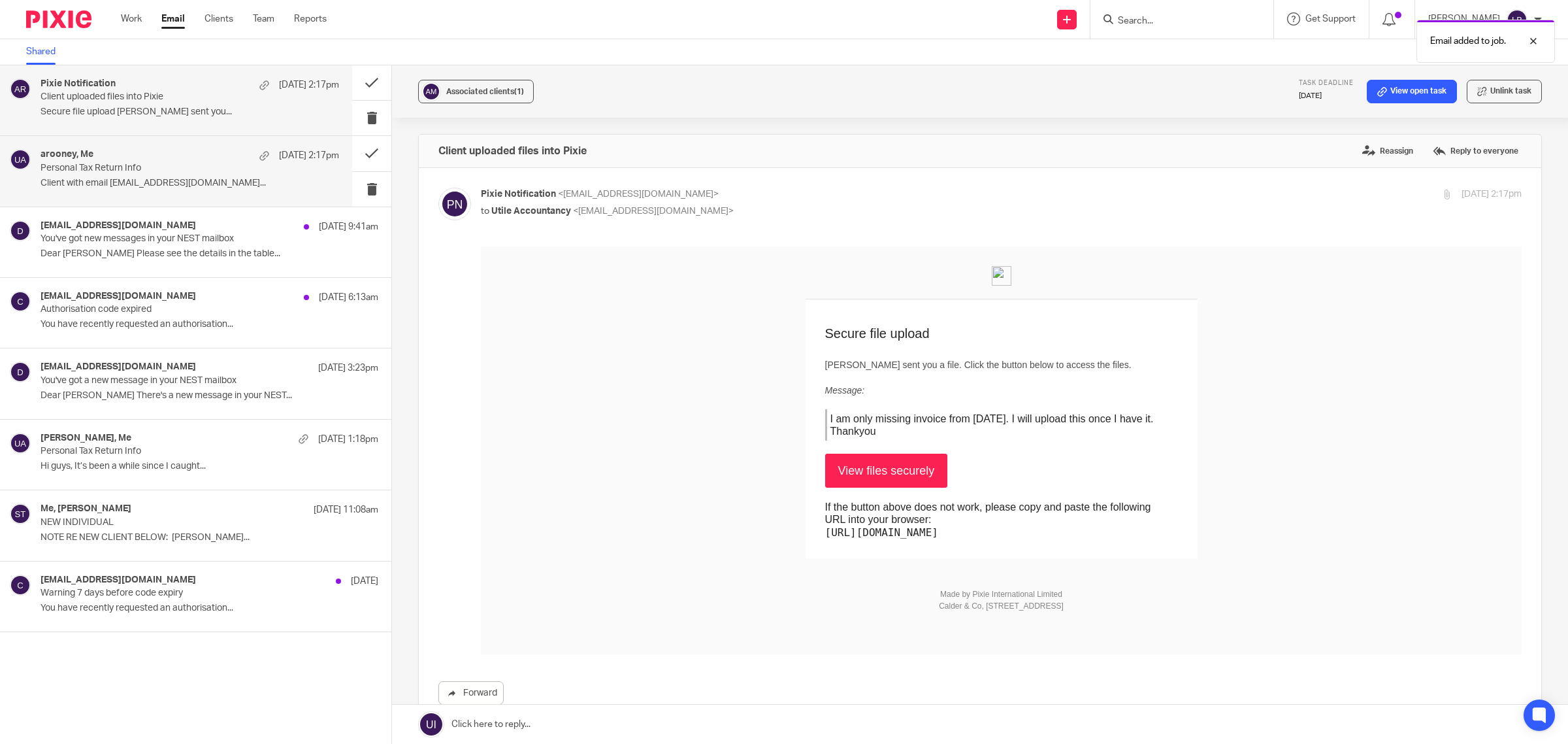
click at [163, 163] on p "Personal Tax Return Info" at bounding box center [160, 168] width 239 height 11
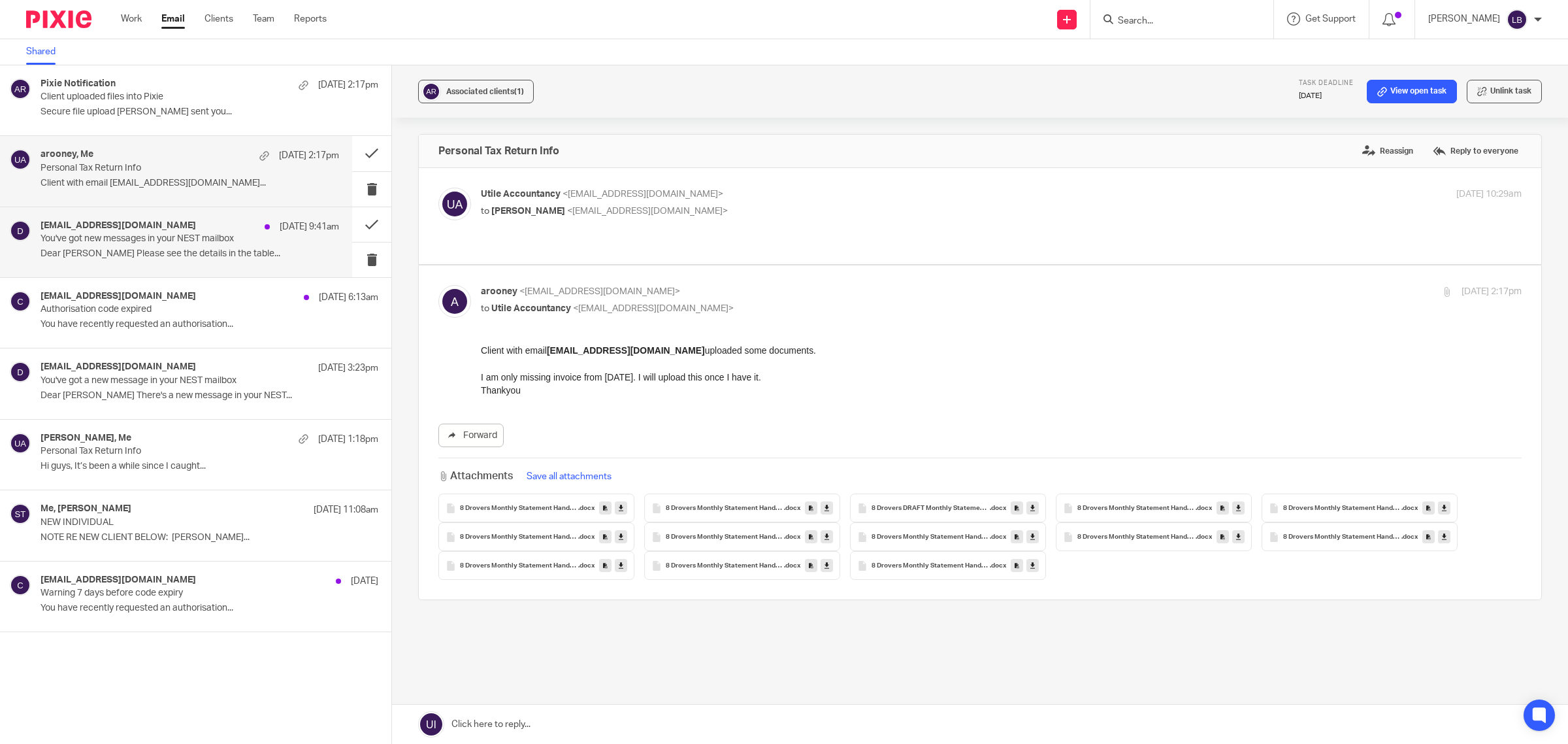
click at [165, 242] on p "You've got new messages in your NEST mailbox" at bounding box center [160, 238] width 239 height 11
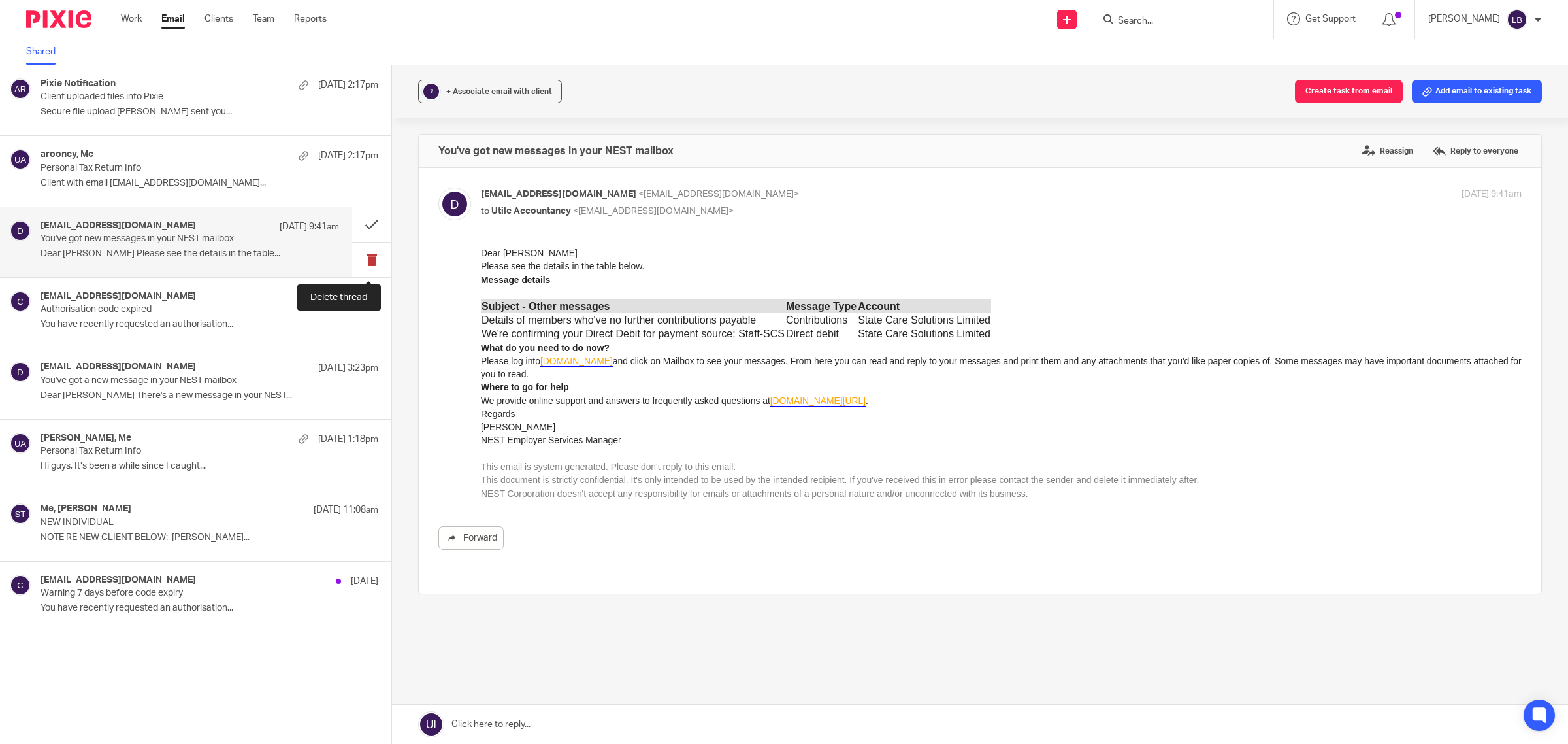
click at [370, 253] on button at bounding box center [371, 259] width 39 height 35
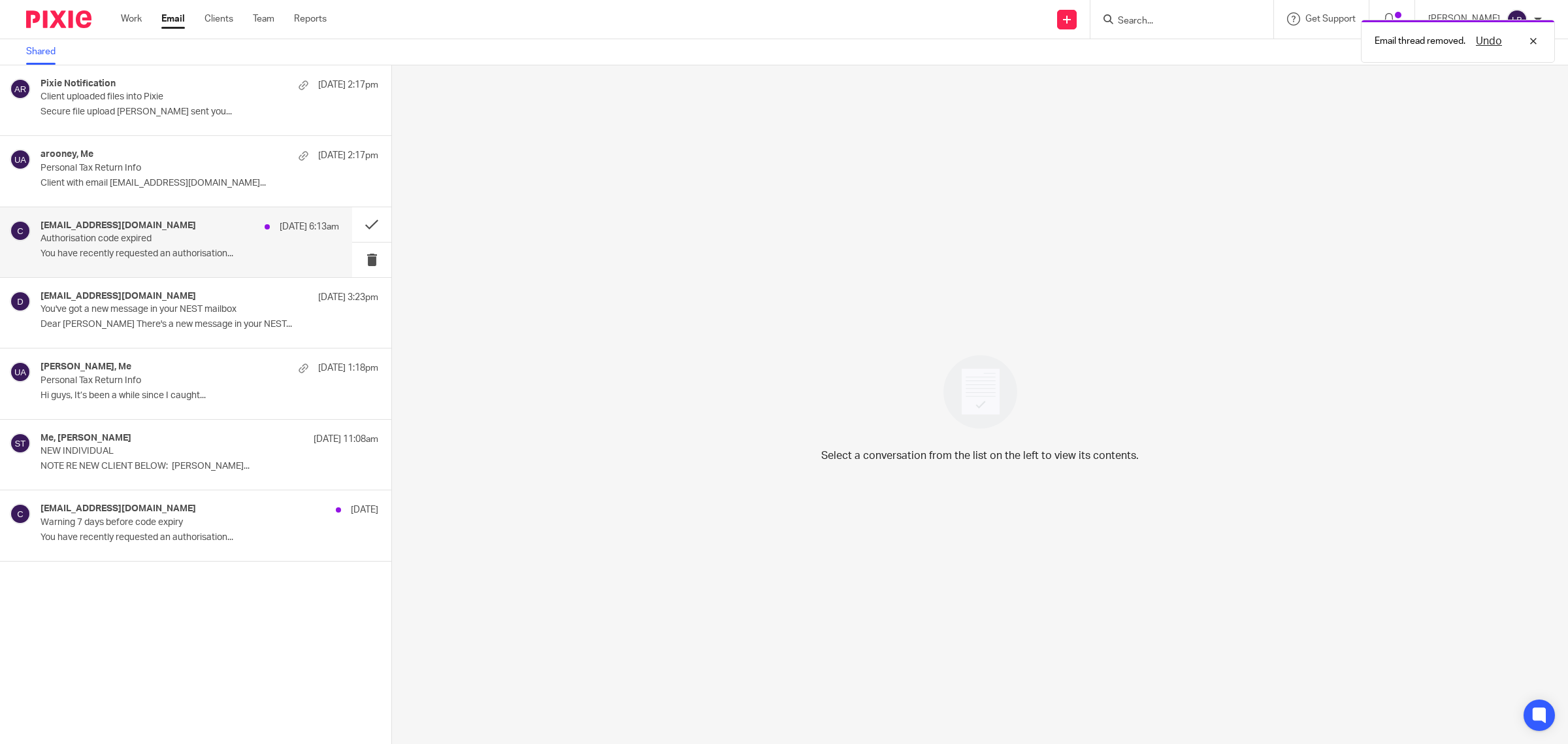
click at [226, 236] on p "Authorisation code expired" at bounding box center [160, 238] width 239 height 11
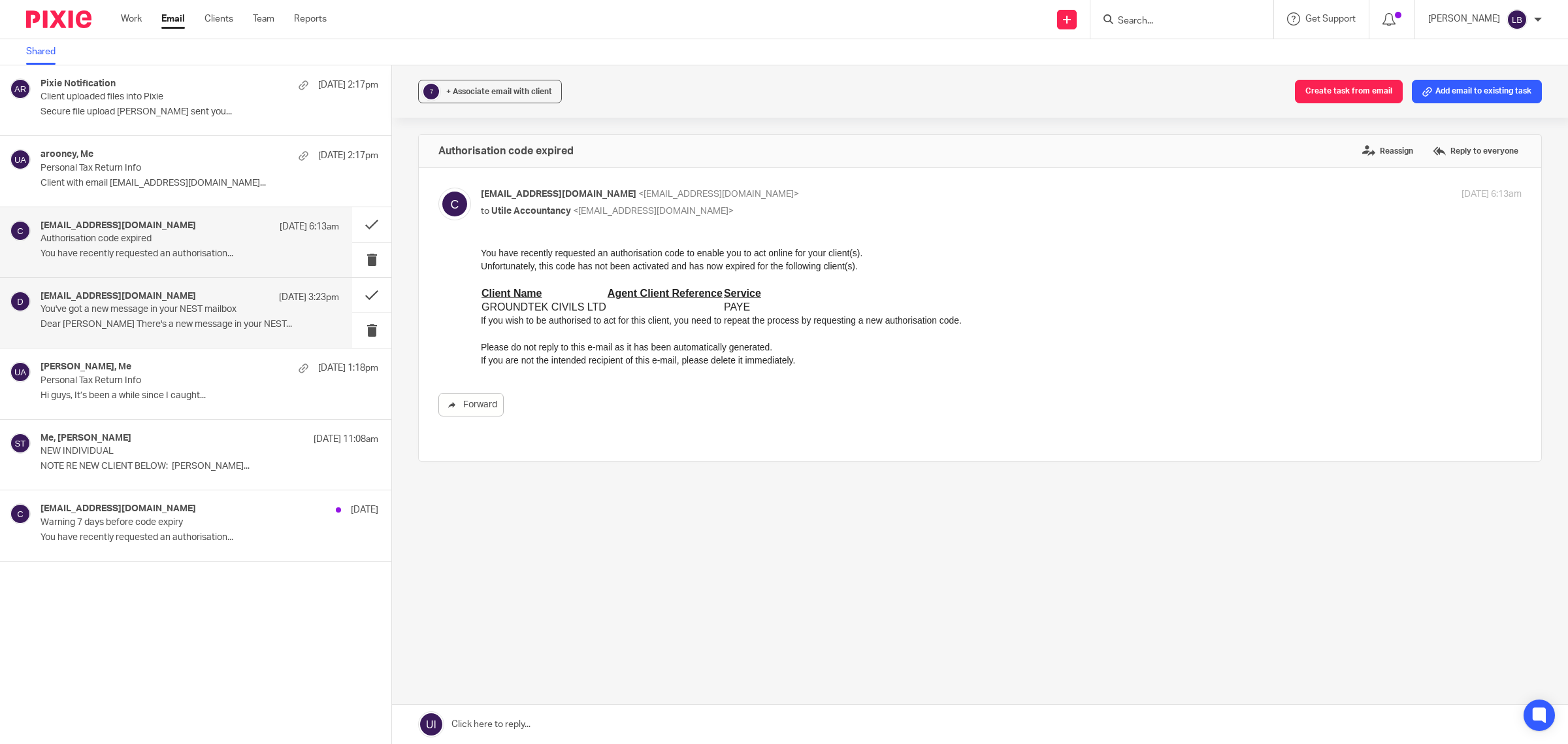
click at [260, 310] on p "You've got a new message in your NEST mailbox" at bounding box center [160, 309] width 239 height 11
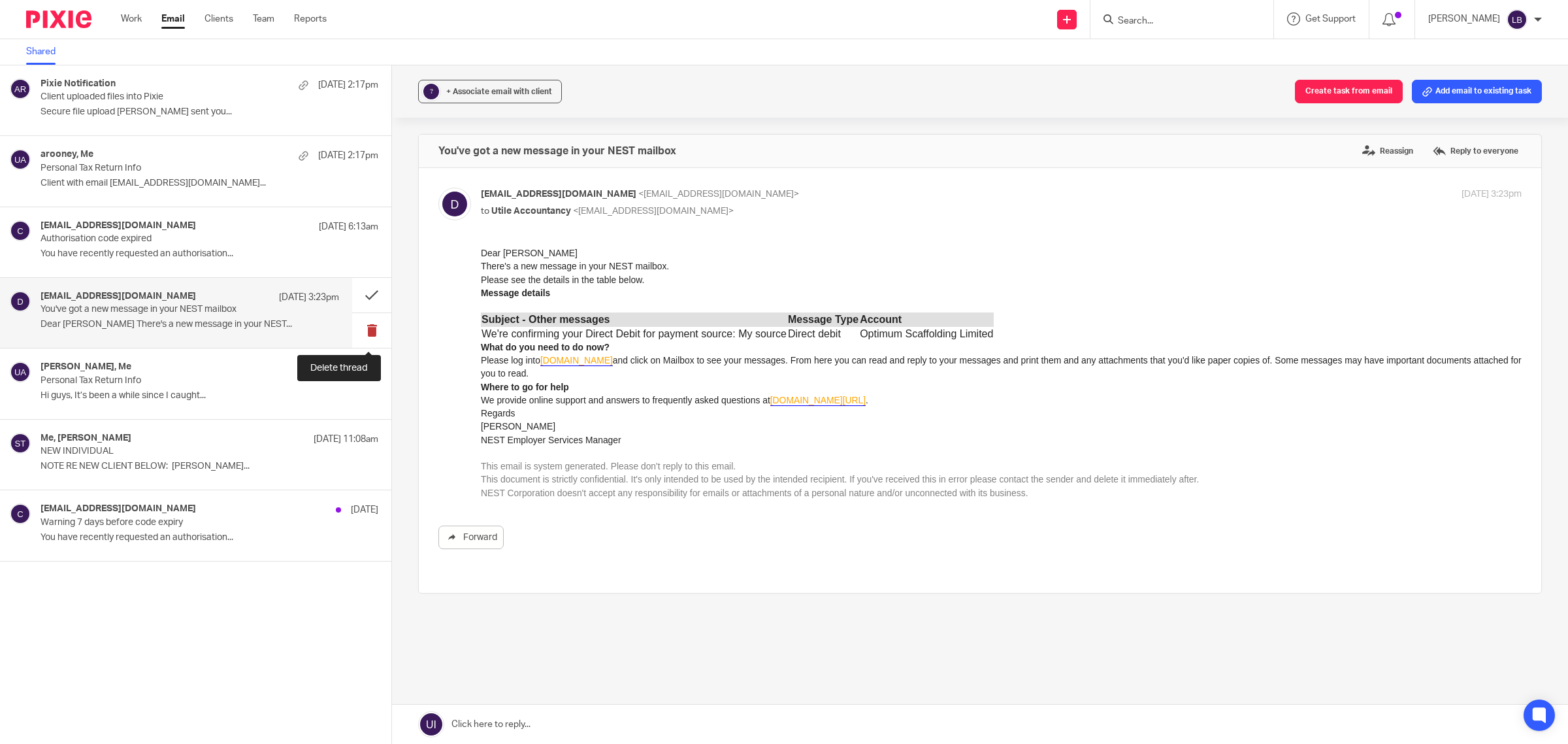
click at [372, 329] on button at bounding box center [371, 330] width 39 height 35
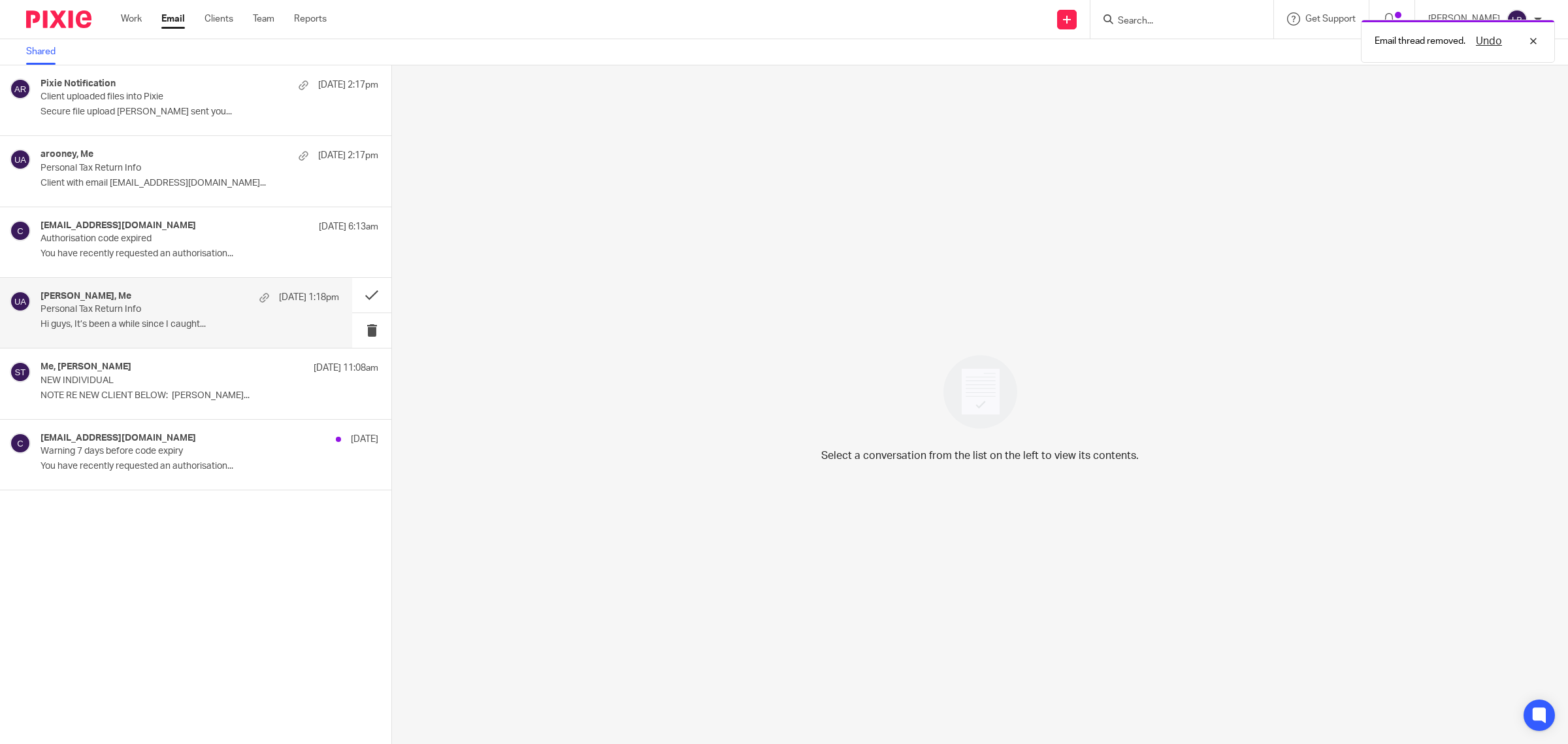
click at [257, 321] on p "Hi guys, It’s been a while since I caught..." at bounding box center [190, 324] width 298 height 11
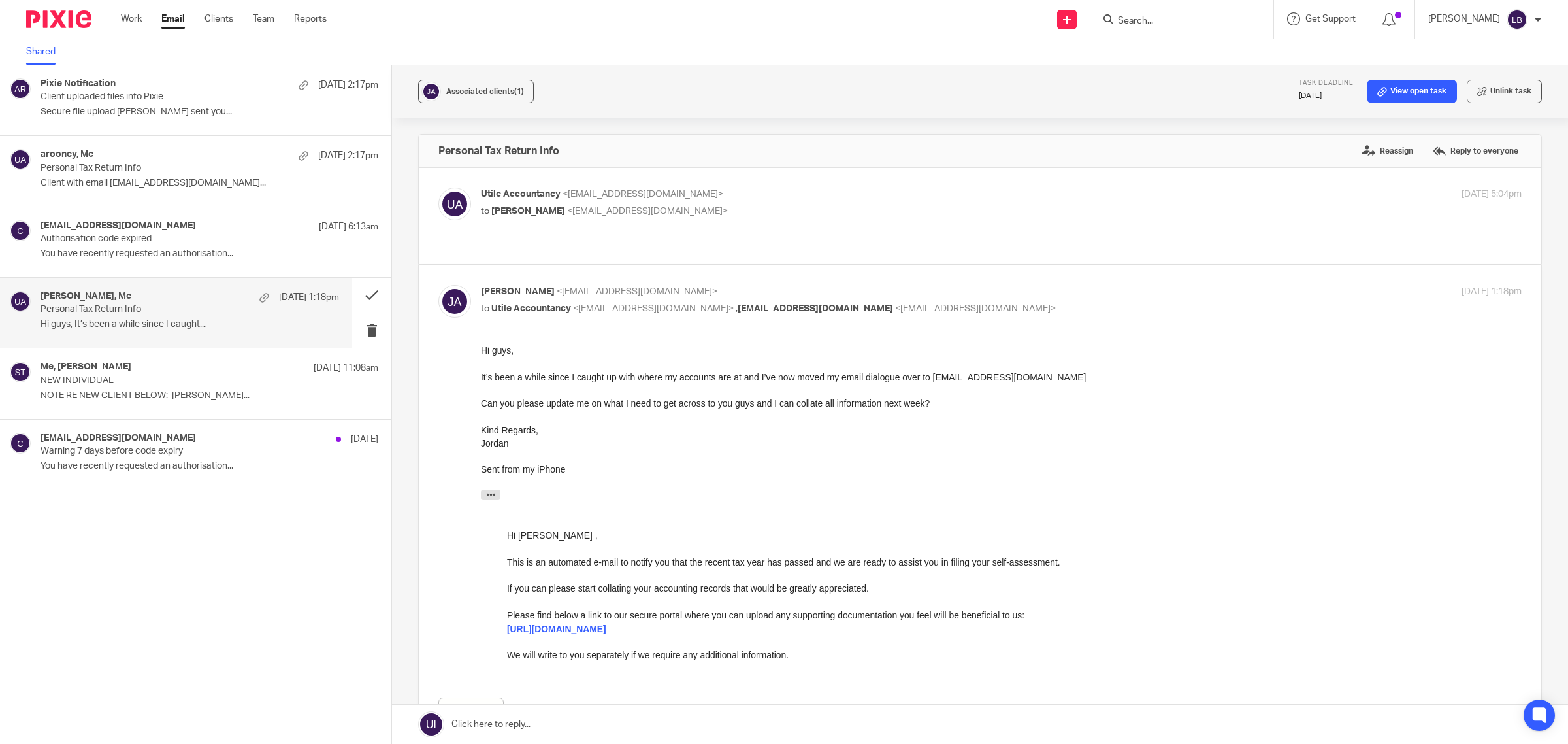
click at [1146, 21] on input "Search" at bounding box center [1175, 21] width 117 height 12
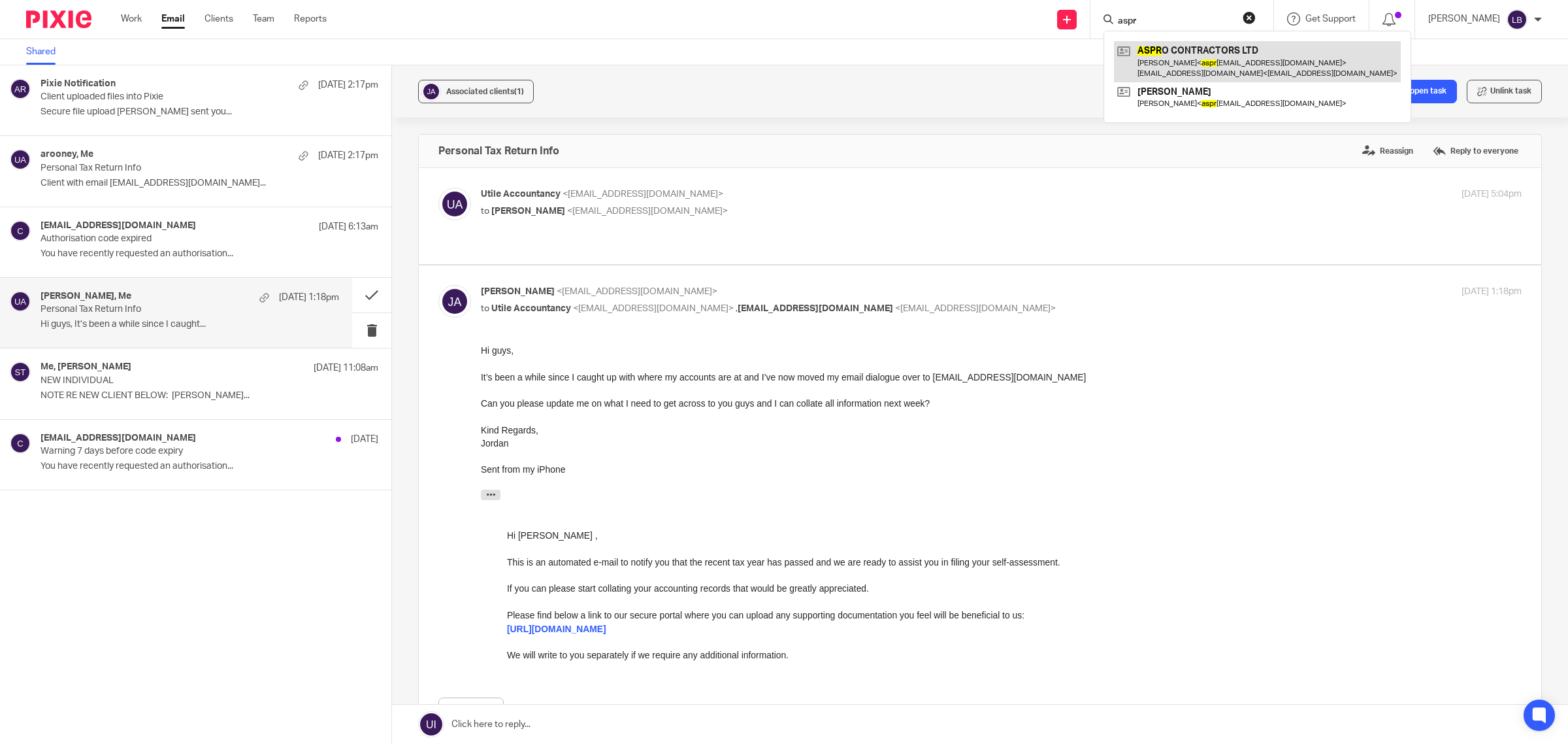
type input "aspr"
click at [1175, 54] on link at bounding box center [1257, 61] width 286 height 41
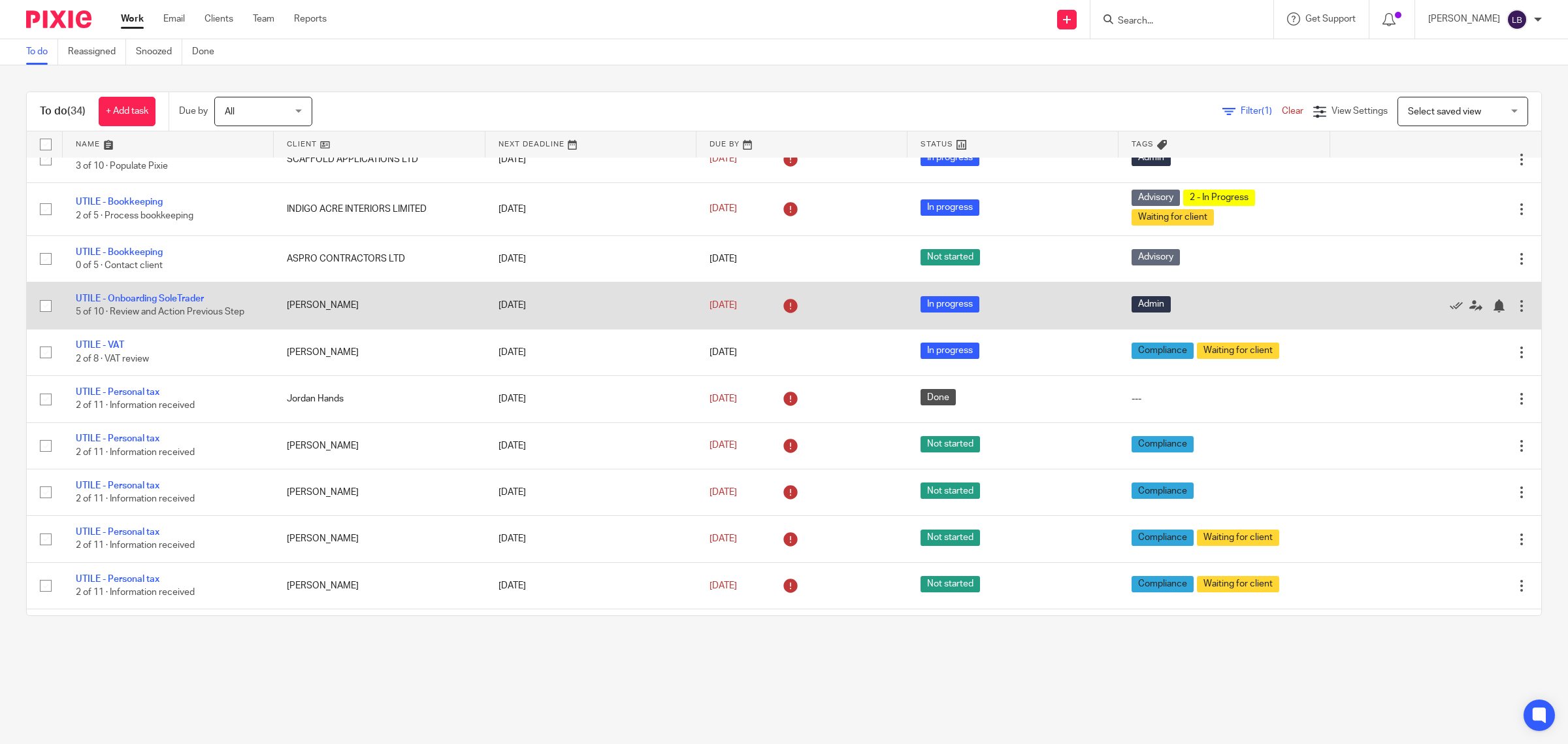
scroll to position [735, 0]
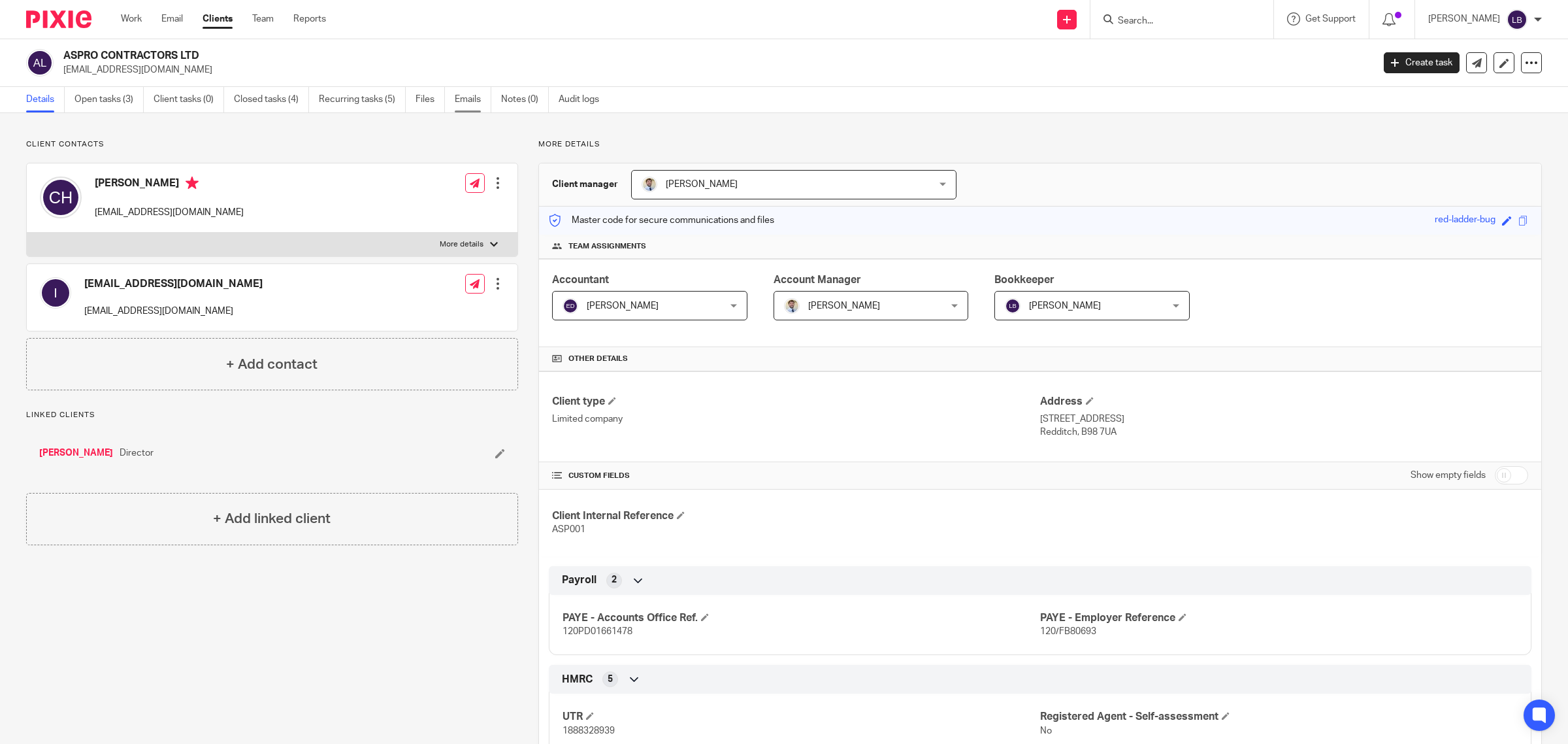
click at [471, 100] on link "Emails" at bounding box center [473, 99] width 37 height 26
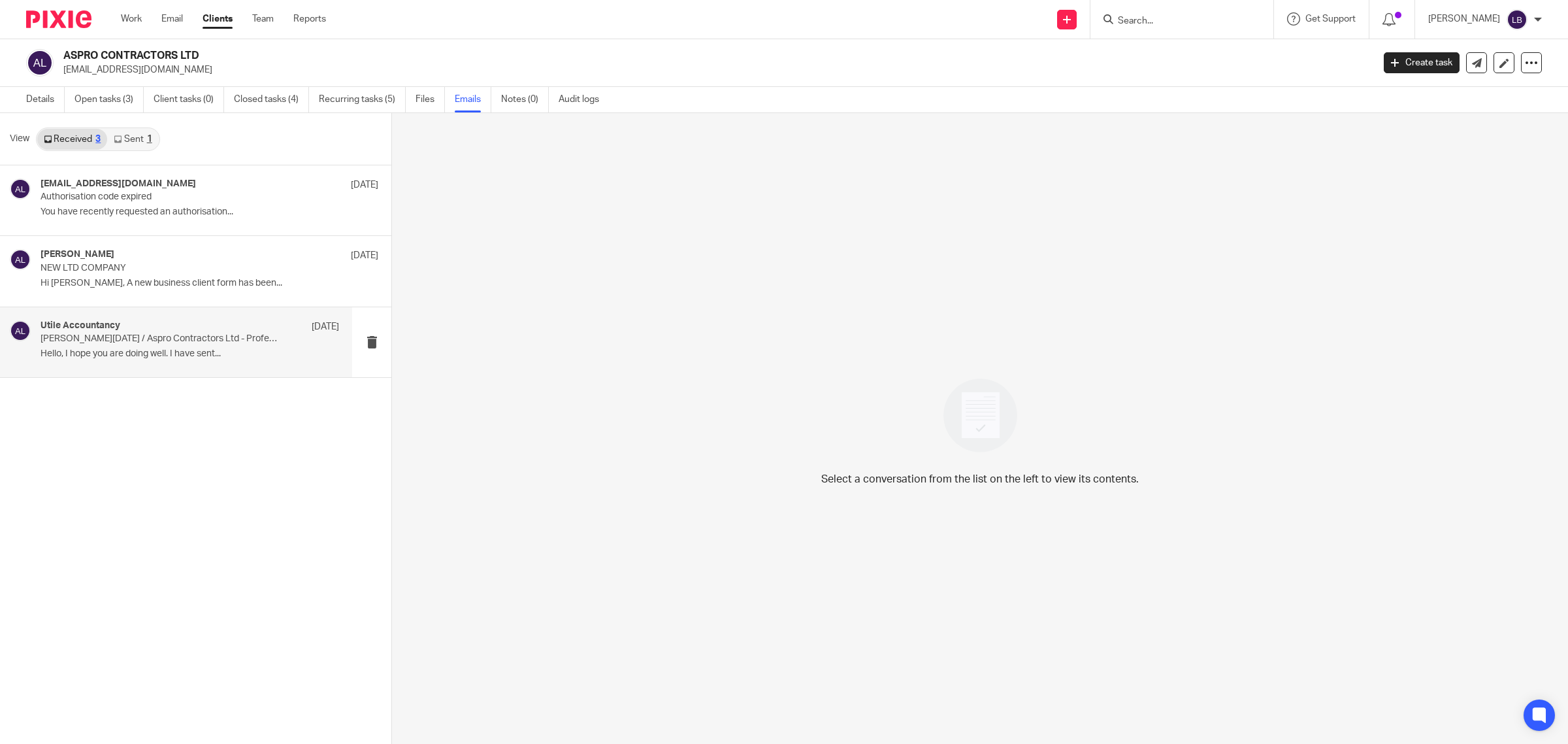
click at [171, 344] on p "[PERSON_NAME][DATE] / Aspro Contractors Ltd - Professional Clearance" at bounding box center [160, 338] width 239 height 11
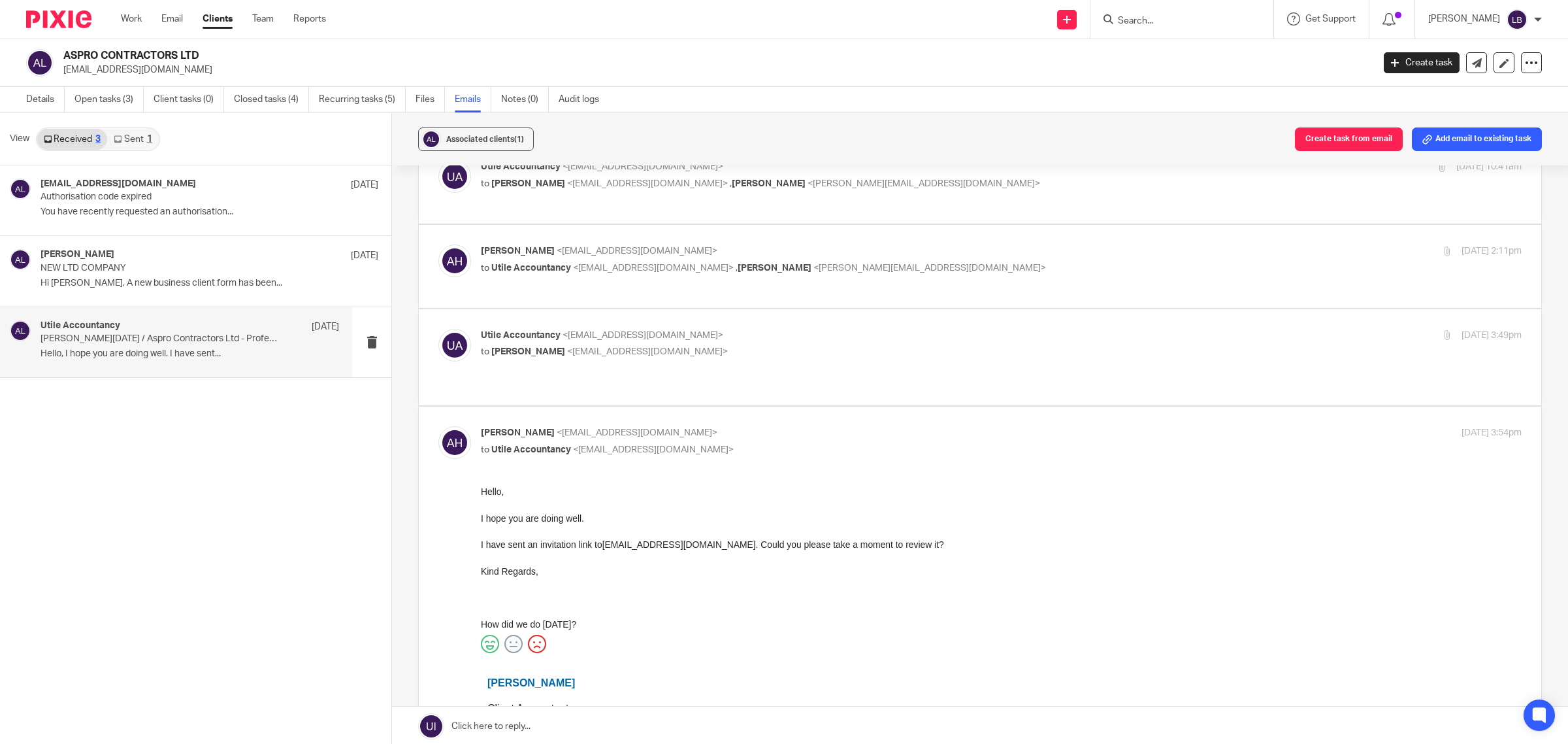
scroll to position [327, 0]
click at [822, 353] on p "to Arisha Hijab <unlimitedsupport@morethanaccountants.co.uk>" at bounding box center [828, 353] width 693 height 14
checkbox input "true"
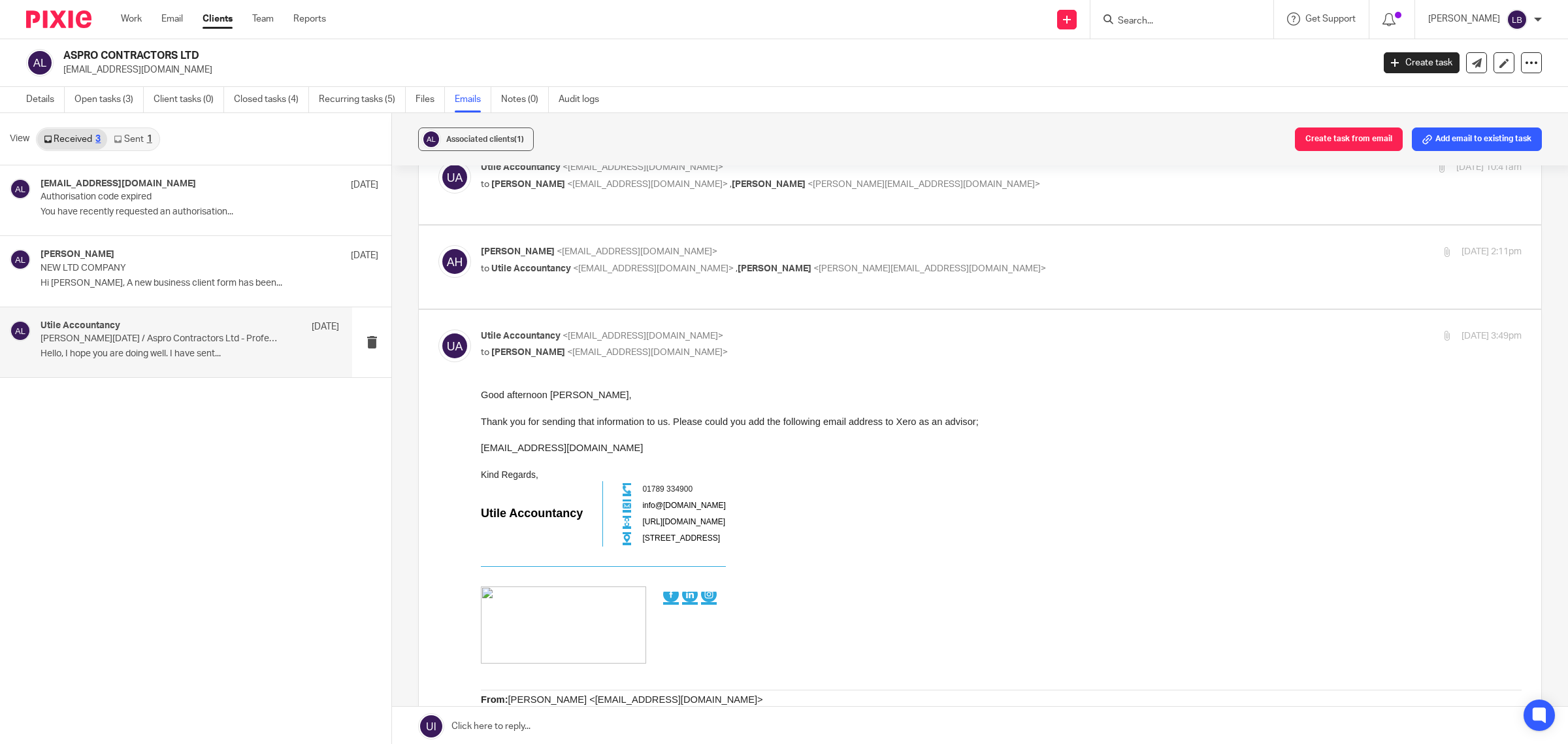
scroll to position [0, 0]
click at [961, 260] on div "Arisha Hijab <unlimitedsupport@morethanaccountants.co.uk> to Utile Accountancy …" at bounding box center [828, 259] width 693 height 30
checkbox input "true"
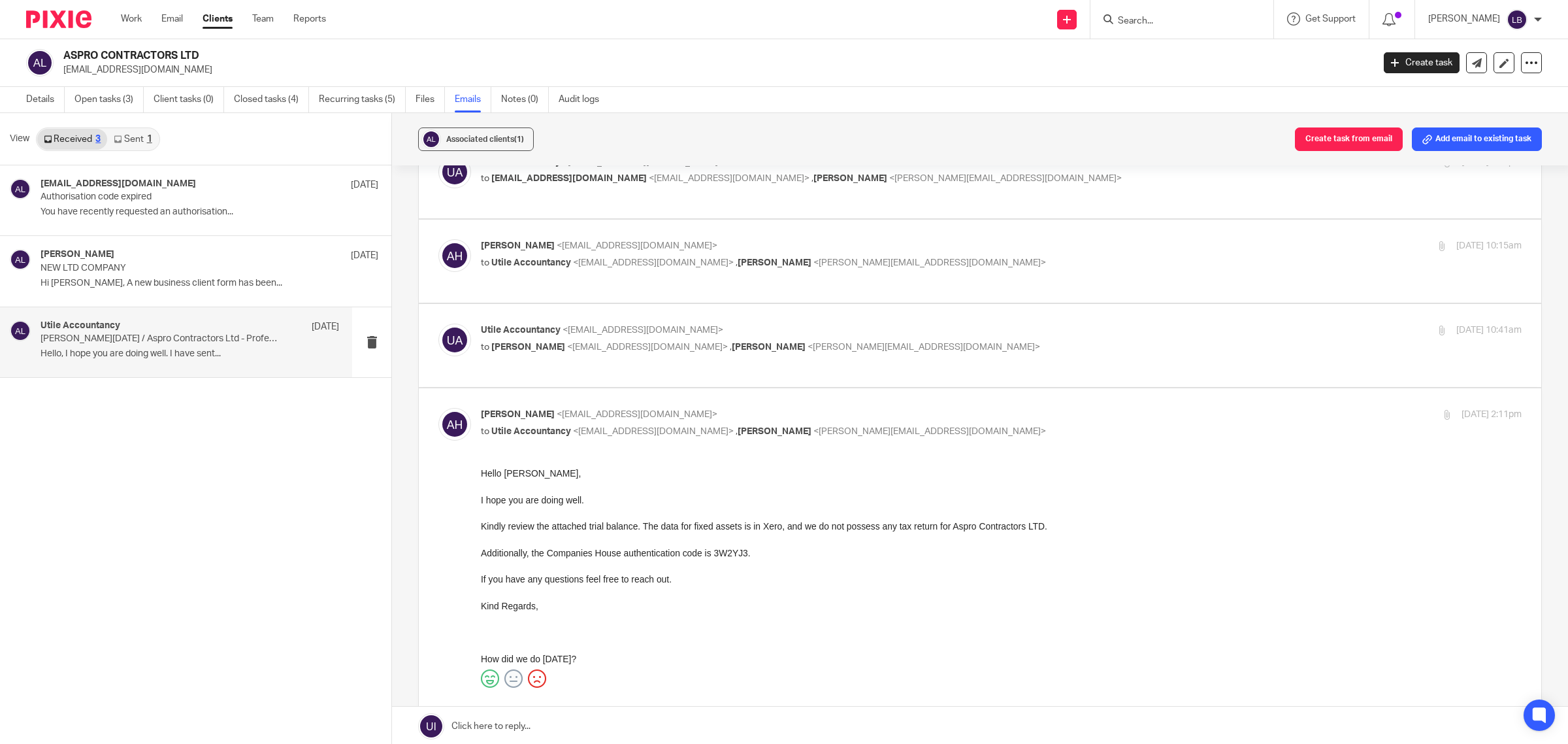
scroll to position [163, 0]
click at [1016, 349] on p "to Arisha Hijab <unlimitedsupport@morethanaccountants.co.uk> , Sam Taylor <sam@…" at bounding box center [828, 348] width 693 height 14
checkbox input "true"
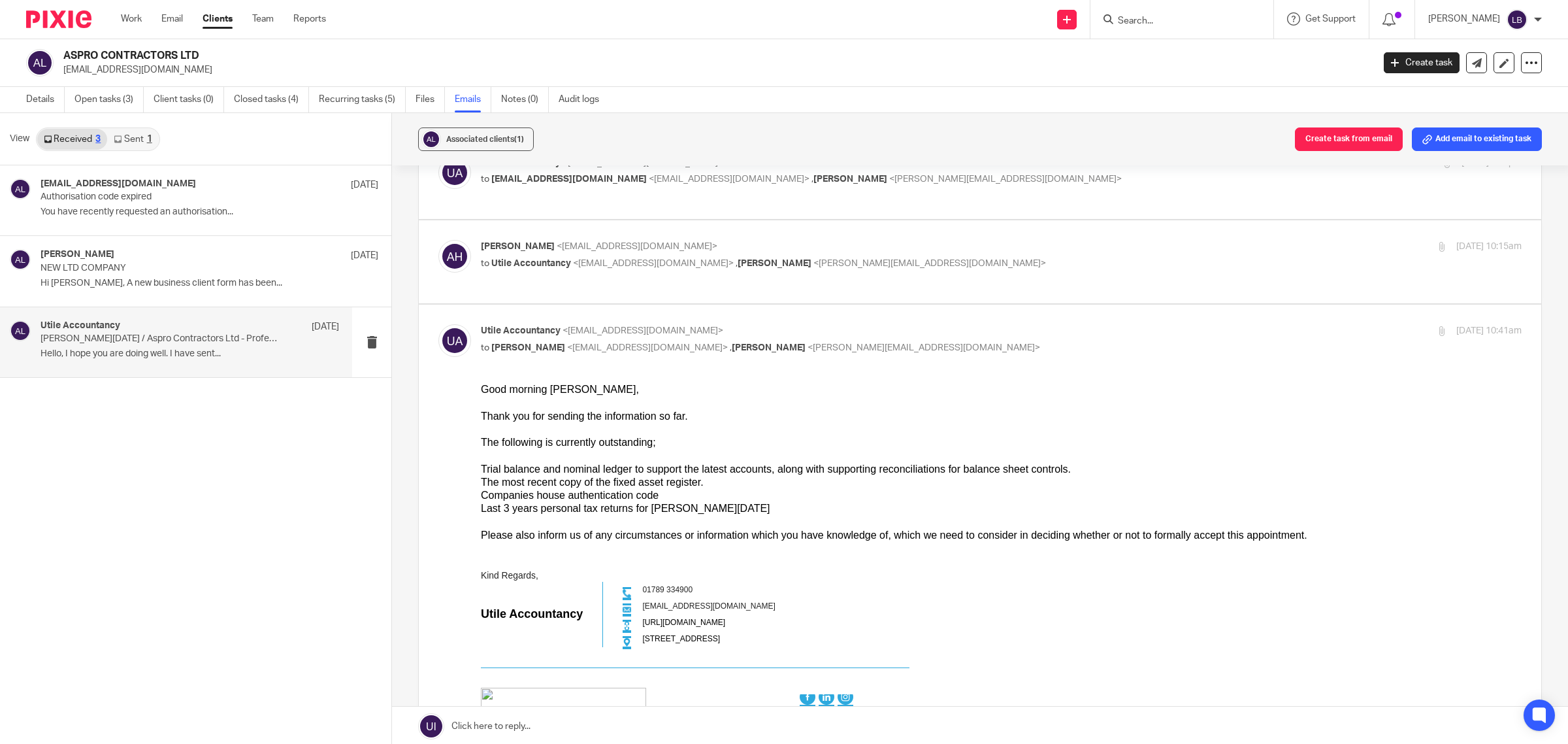
scroll to position [0, 0]
click at [1013, 262] on p "to Utile Accountancy <info@utileaccountancy.co.uk> , Sam Taylor <sam@utileaccou…" at bounding box center [828, 264] width 693 height 14
checkbox input "true"
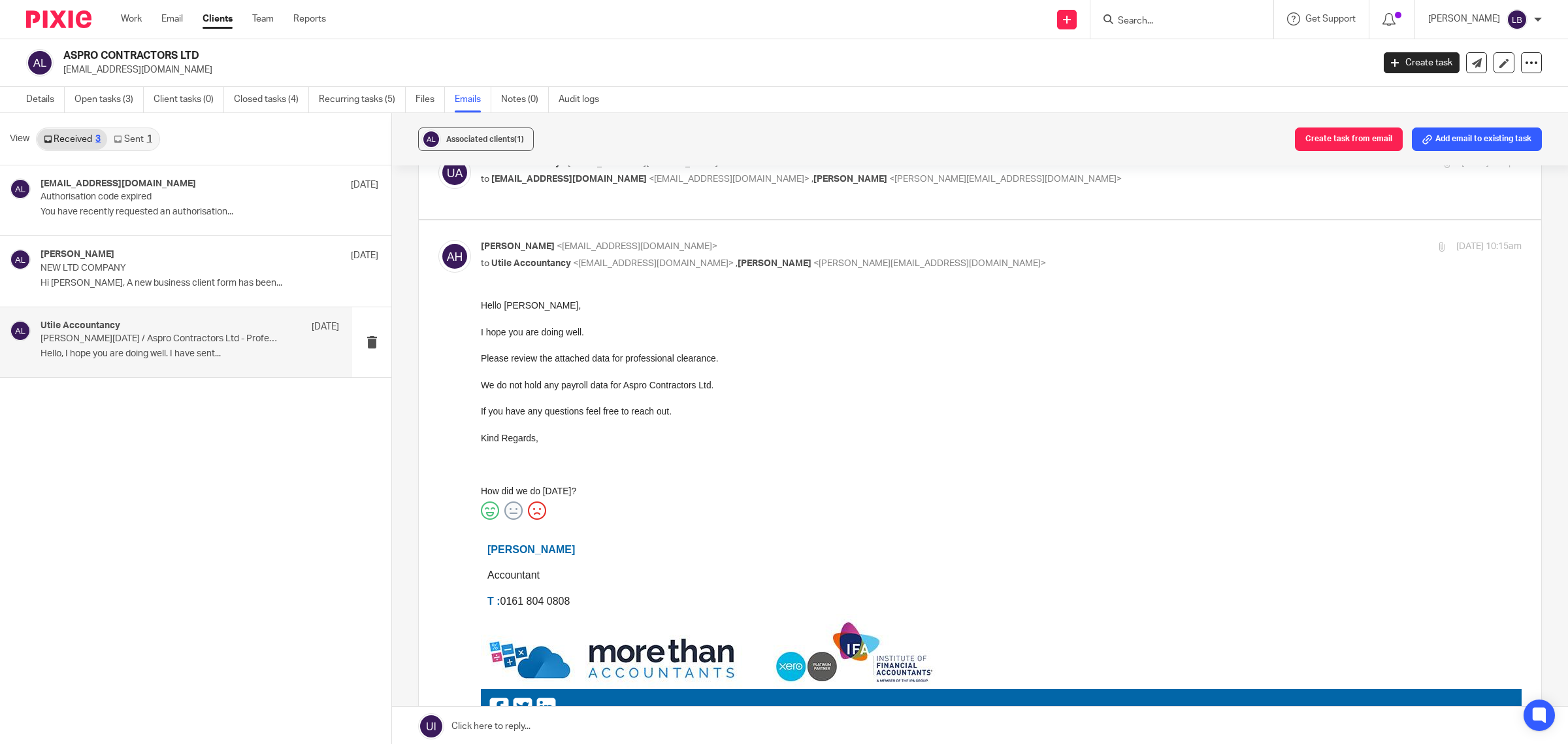
drag, startPoint x: 41, startPoint y: 96, endPoint x: 86, endPoint y: 118, distance: 50.1
click at [41, 96] on link "Details" at bounding box center [45, 99] width 38 height 26
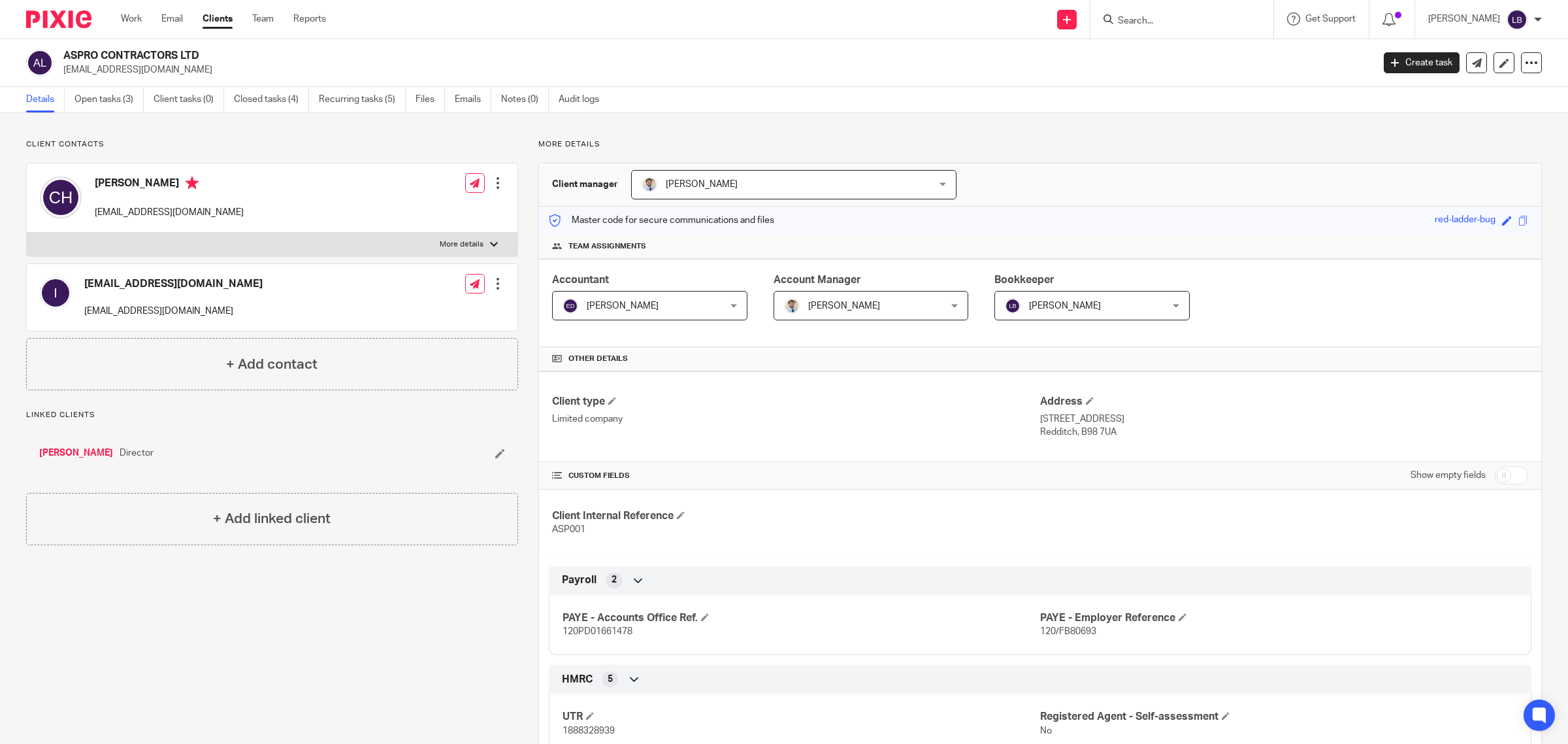
drag, startPoint x: 193, startPoint y: 71, endPoint x: 64, endPoint y: 82, distance: 129.5
click at [64, 82] on div "ASPRO CONTRACTORS LTD asprocontractors@gmail.com Create task Update from Compan…" at bounding box center [784, 63] width 1568 height 48
copy p "[EMAIL_ADDRESS][DOMAIN_NAME]"
drag, startPoint x: 92, startPoint y: 99, endPoint x: 106, endPoint y: 122, distance: 26.9
click at [92, 99] on link "Open tasks (3)" at bounding box center [109, 99] width 69 height 26
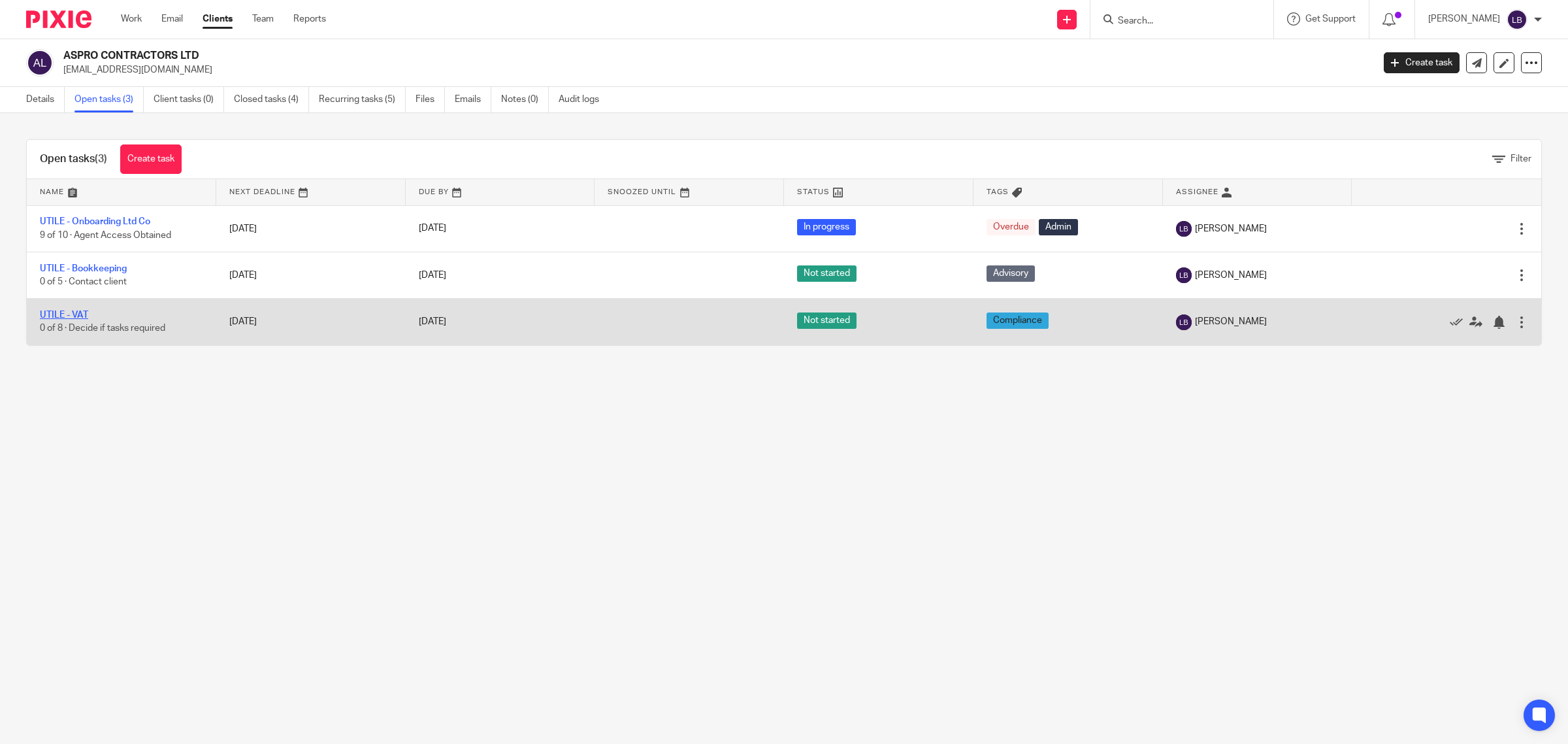
click at [77, 314] on link "UTILE - VAT" at bounding box center [64, 315] width 48 height 9
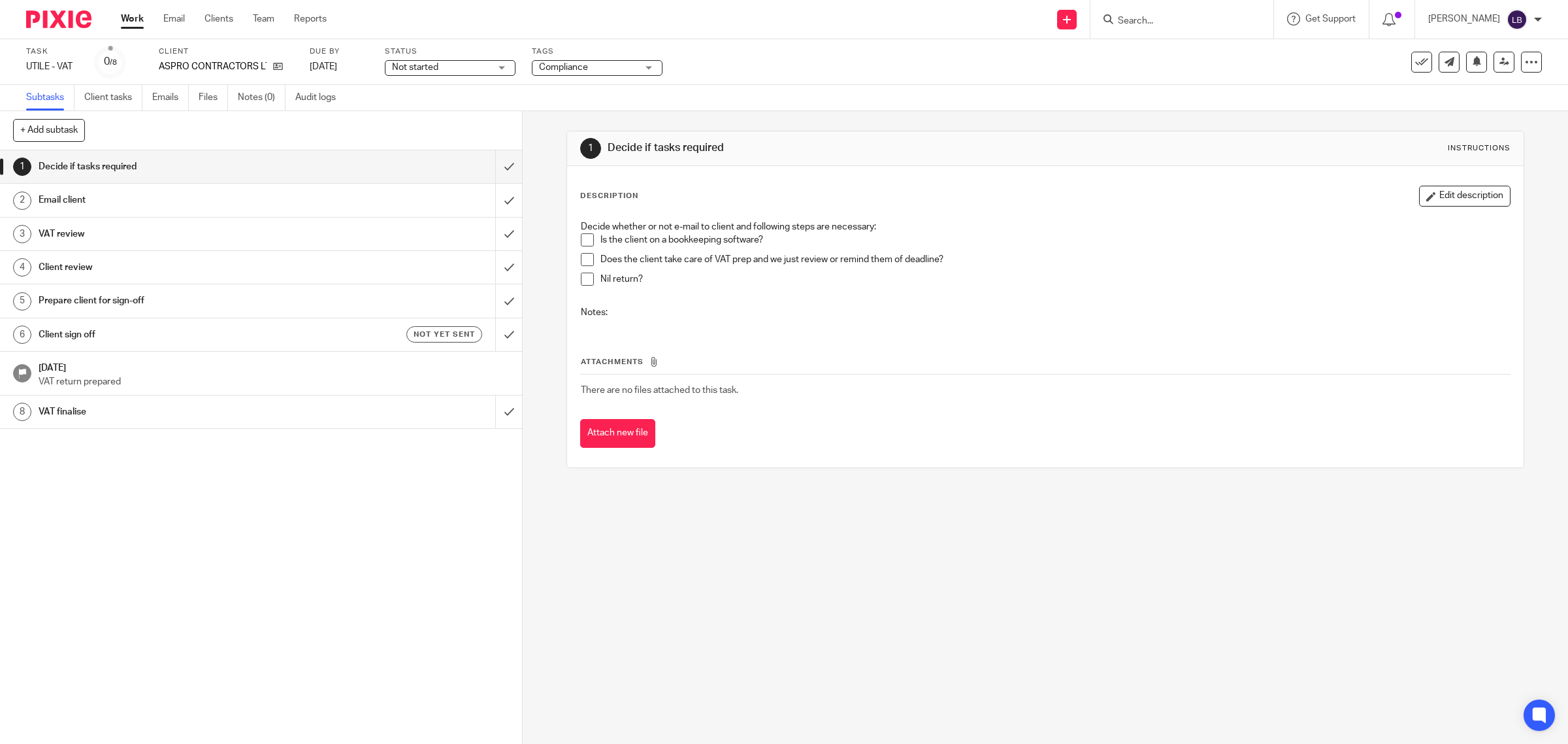
click at [144, 198] on h1 "Email client" at bounding box center [186, 200] width 296 height 20
